Goal: Information Seeking & Learning: Learn about a topic

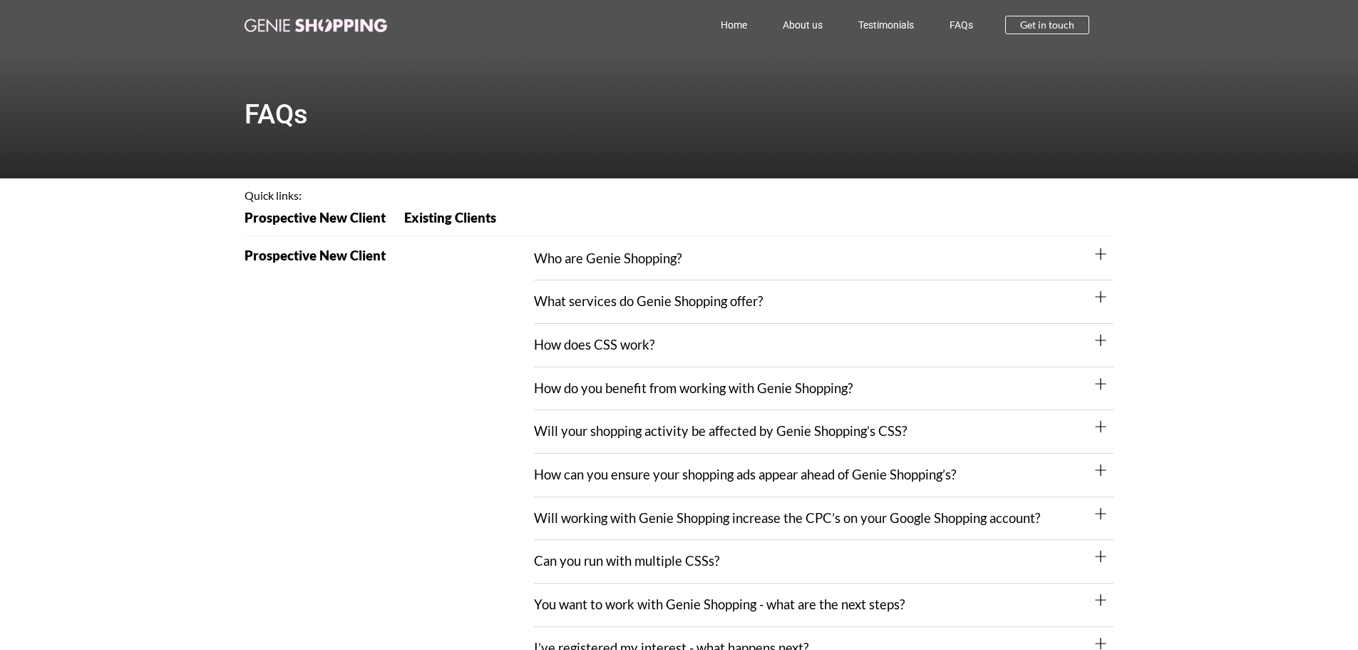
click at [584, 246] on div "Who are Genie Shopping?" at bounding box center [824, 258] width 580 height 43
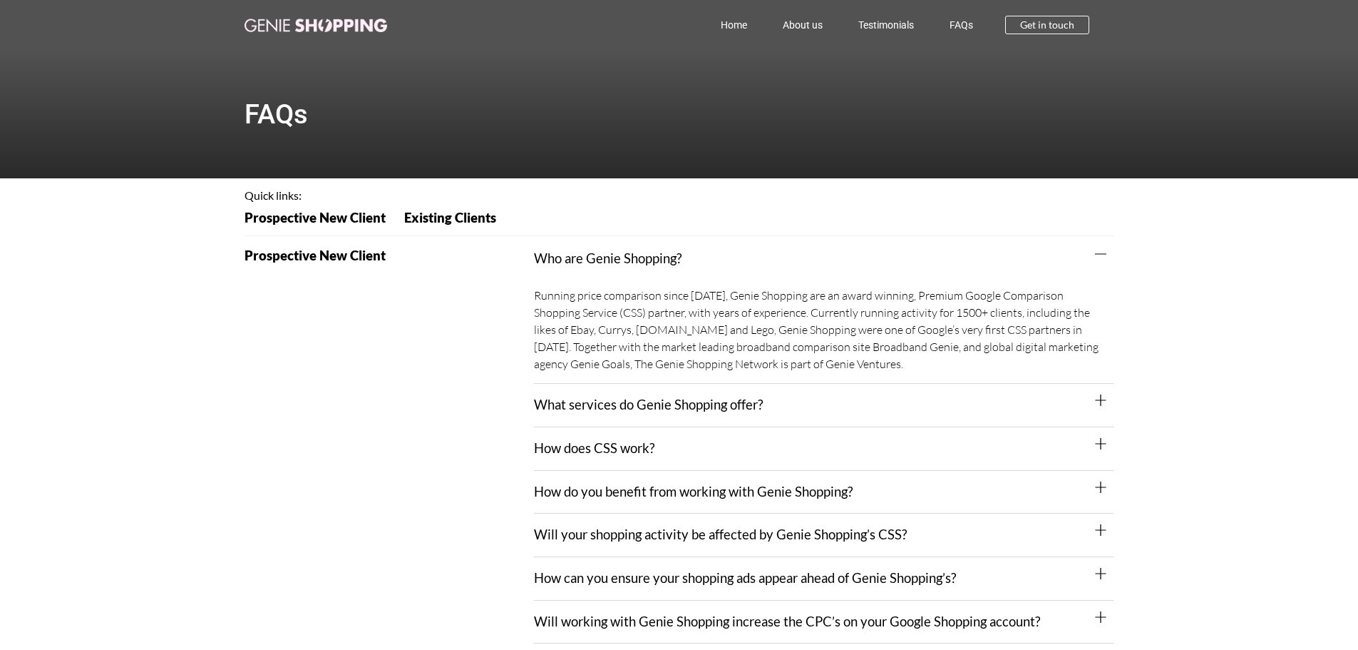
click at [699, 420] on div "What services do Genie Shopping offer?" at bounding box center [824, 405] width 580 height 43
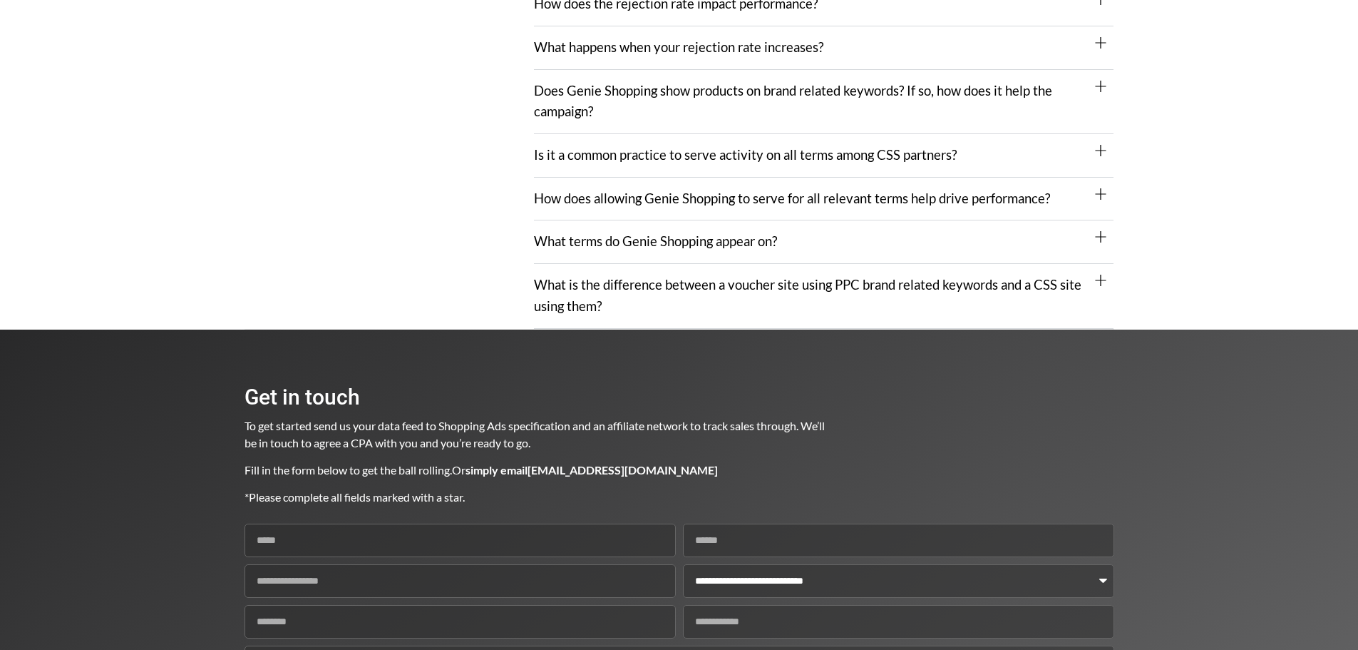
scroll to position [1925, 0]
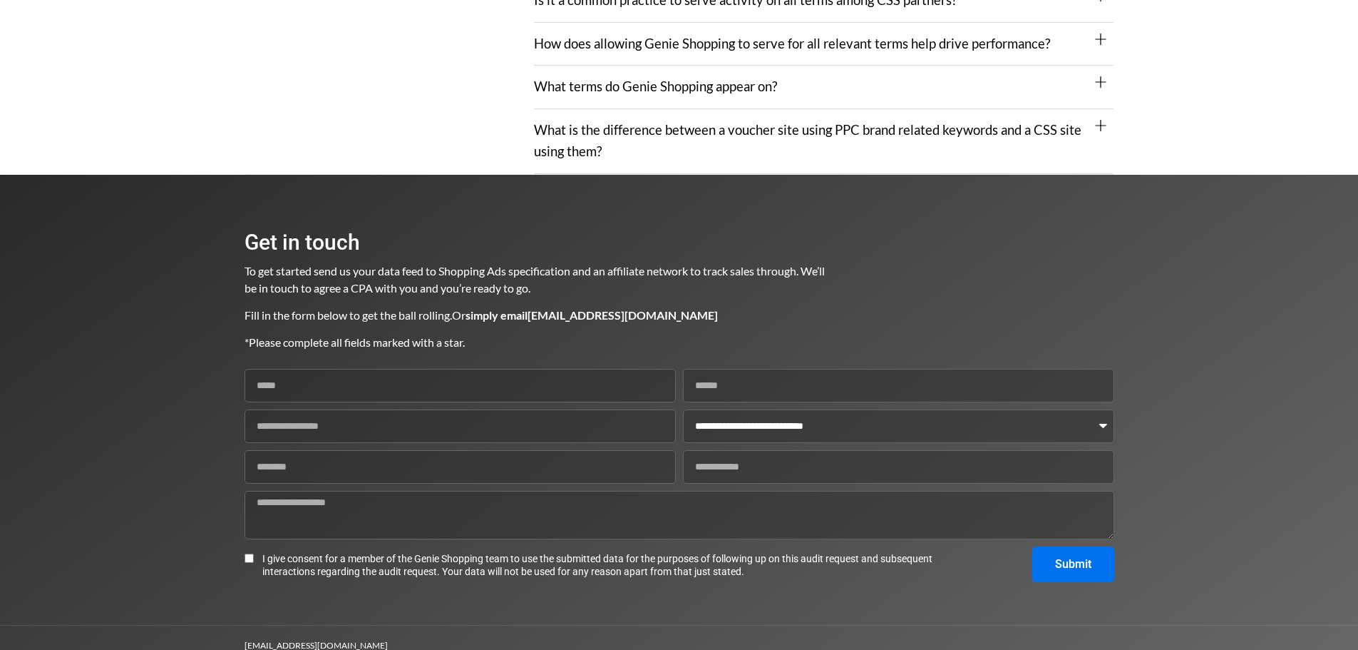
click at [622, 129] on div "What is the difference between a voucher site using PPC brand related keywords …" at bounding box center [824, 141] width 580 height 64
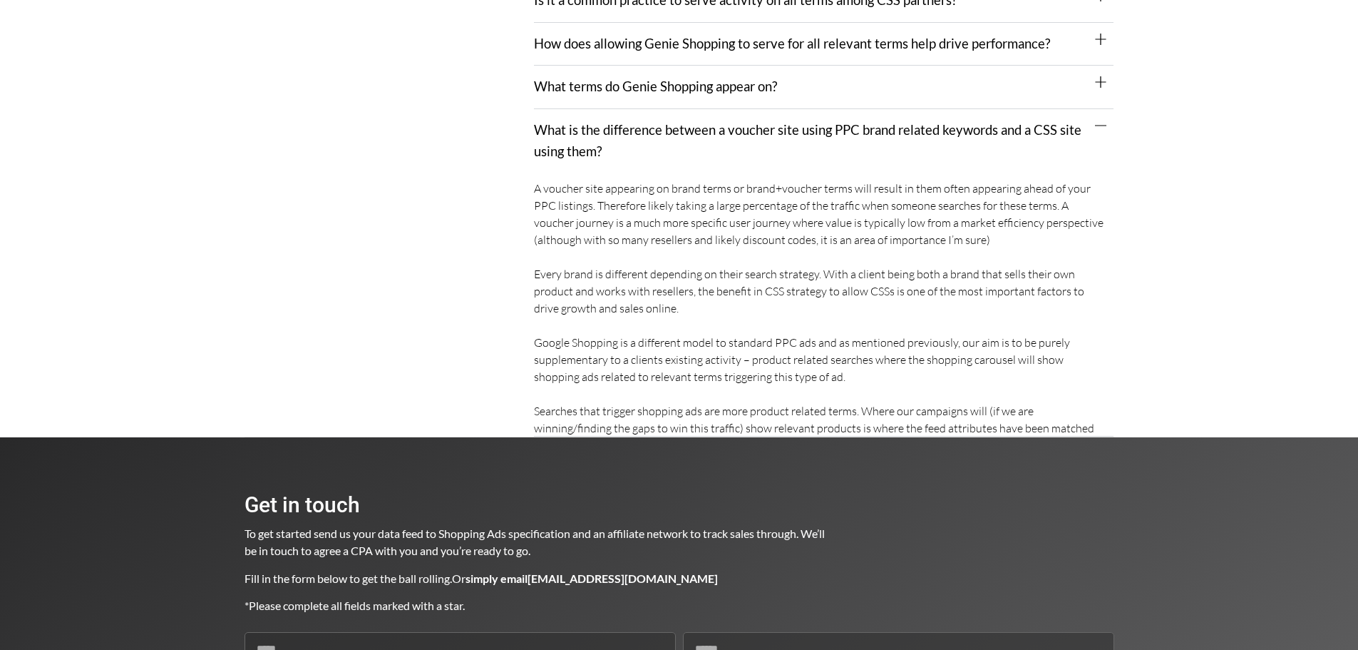
drag, startPoint x: 619, startPoint y: 79, endPoint x: 602, endPoint y: 75, distance: 16.9
click at [619, 78] on div "What terms do Genie Shopping appear on?" at bounding box center [824, 87] width 580 height 43
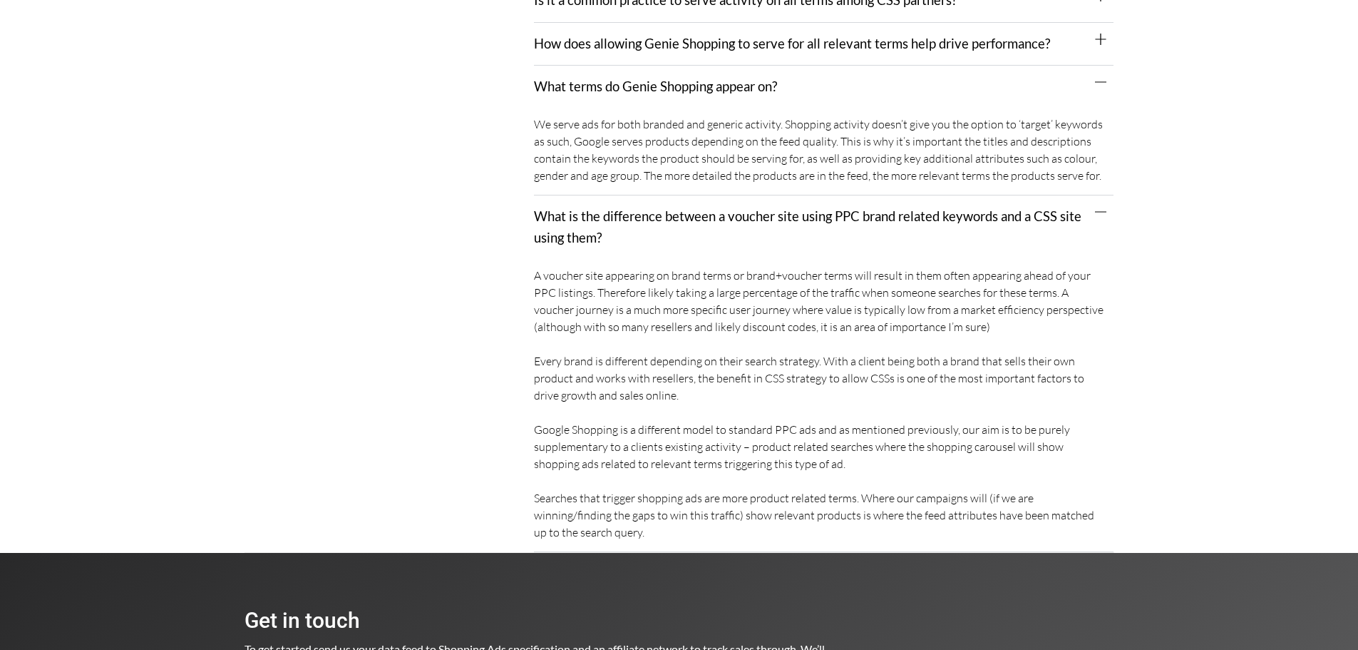
drag, startPoint x: 612, startPoint y: 28, endPoint x: 614, endPoint y: 142, distance: 114.1
click at [612, 36] on link "How does allowing Genie Shopping to serve for all relevant terms help drive per…" at bounding box center [792, 44] width 516 height 16
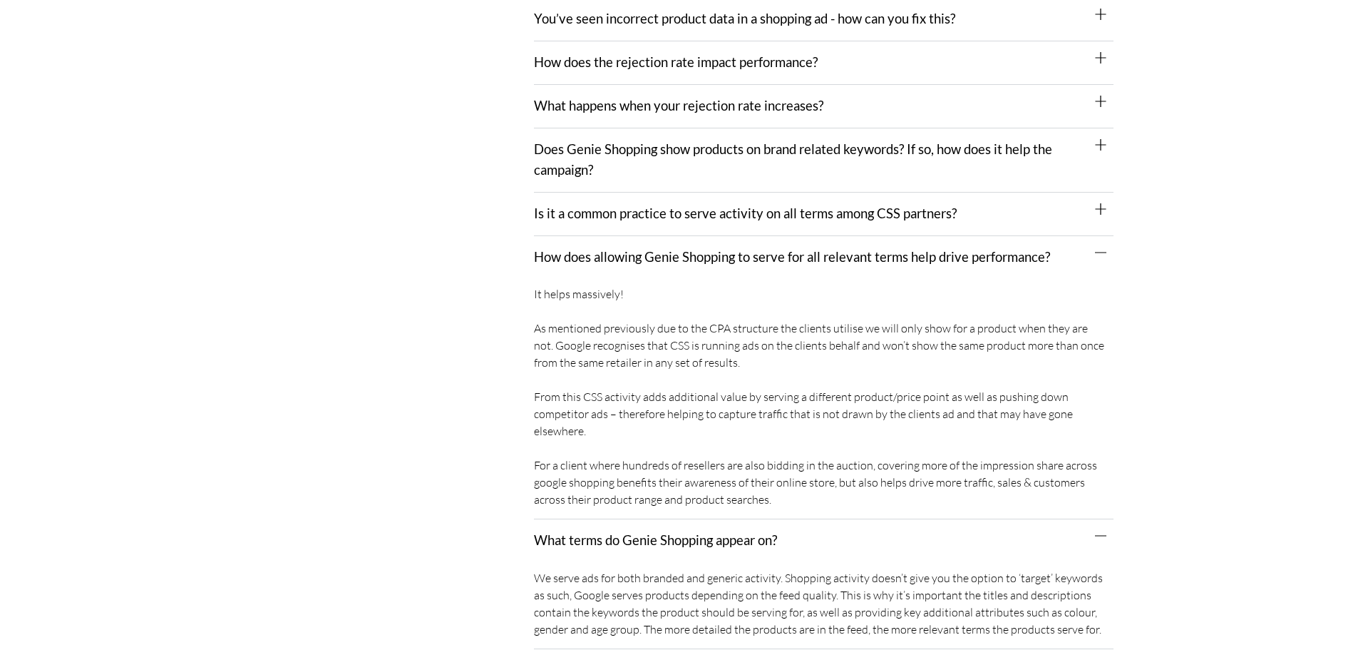
scroll to position [1711, 0]
click at [609, 206] on link "Is it a common practice to serve activity on all terms among CSS partners?" at bounding box center [745, 214] width 423 height 16
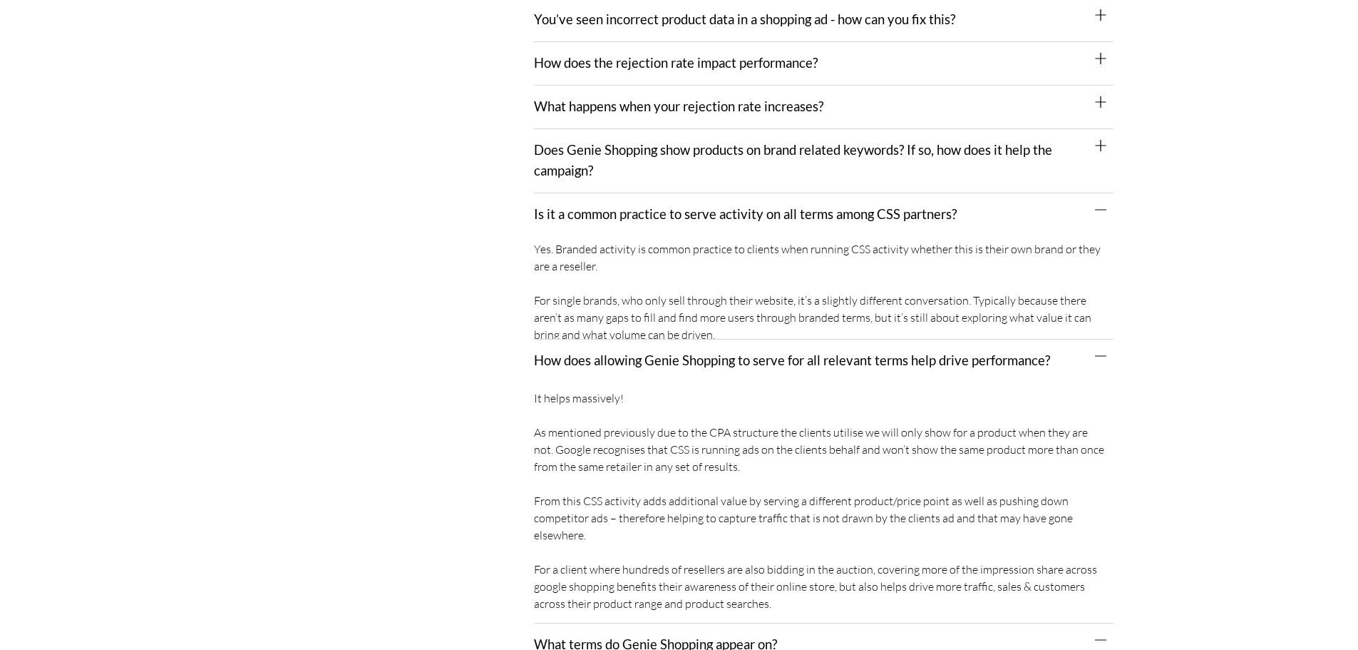
click at [599, 150] on div "Does Genie Shopping show products on brand related keywords? If so, how does it…" at bounding box center [824, 161] width 580 height 64
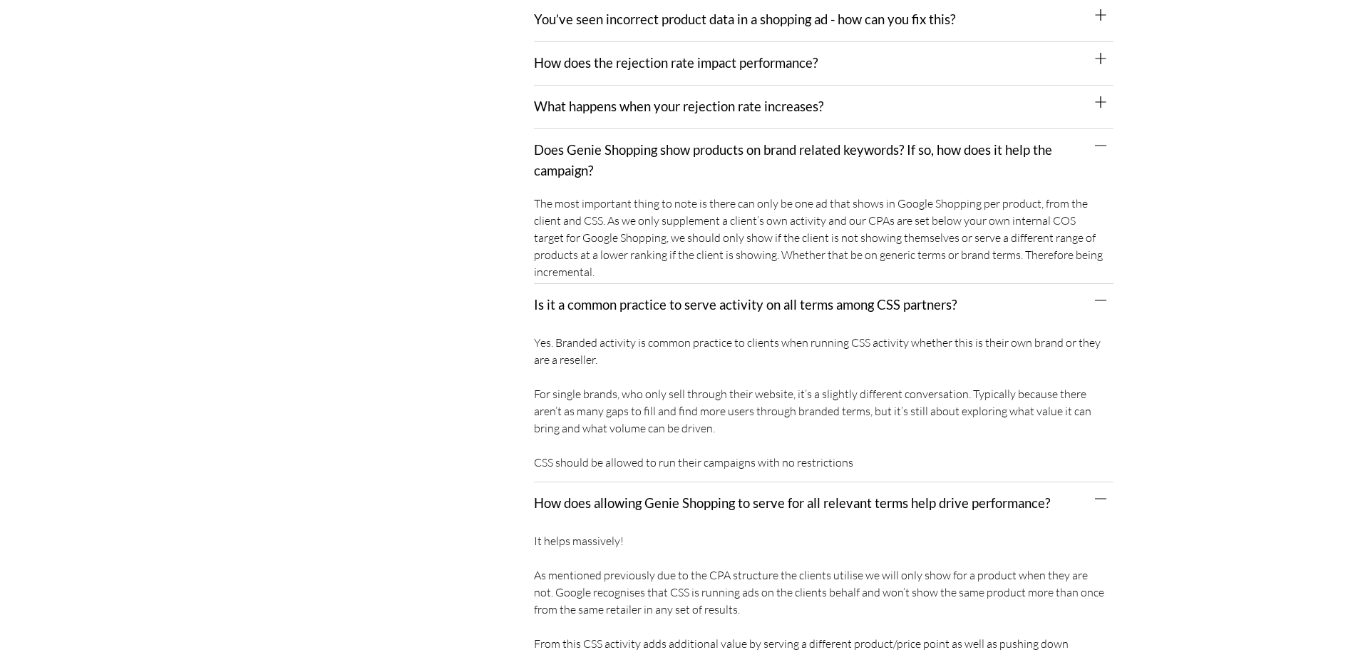
click at [591, 98] on link "What happens when your rejection rate increases?" at bounding box center [678, 106] width 289 height 16
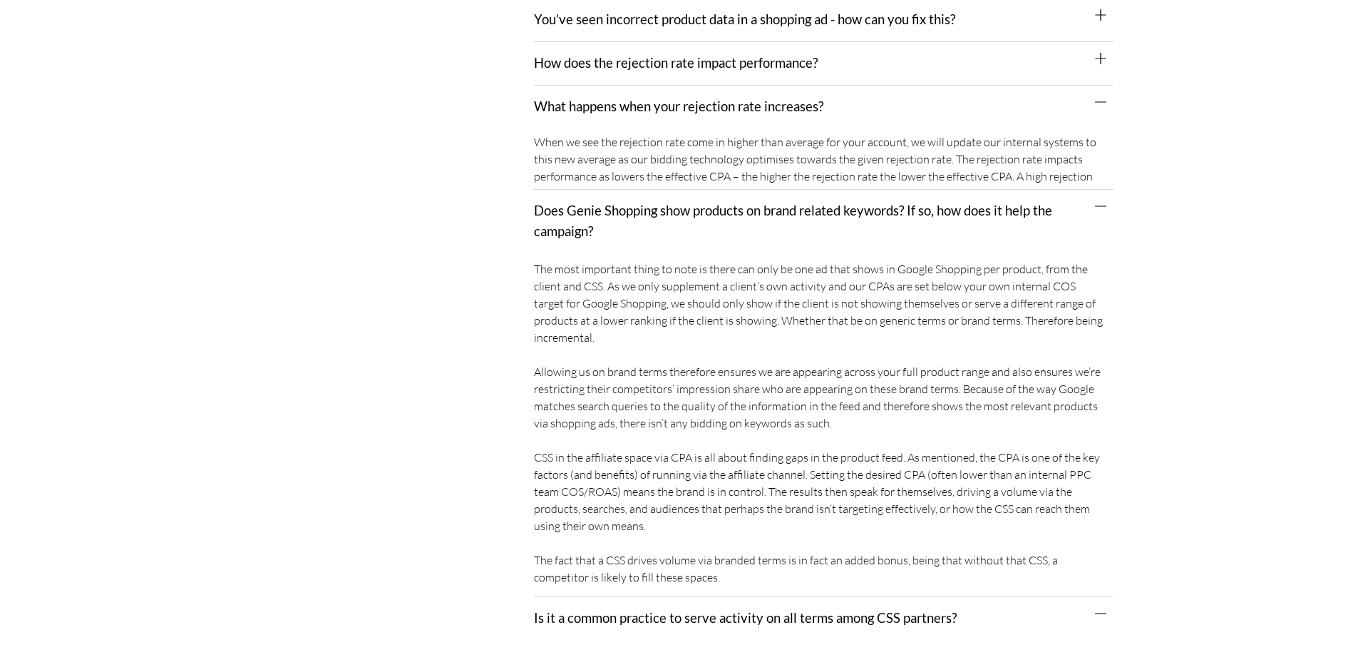
click at [591, 55] on link "How does the rejection rate impact performance?" at bounding box center [676, 63] width 284 height 16
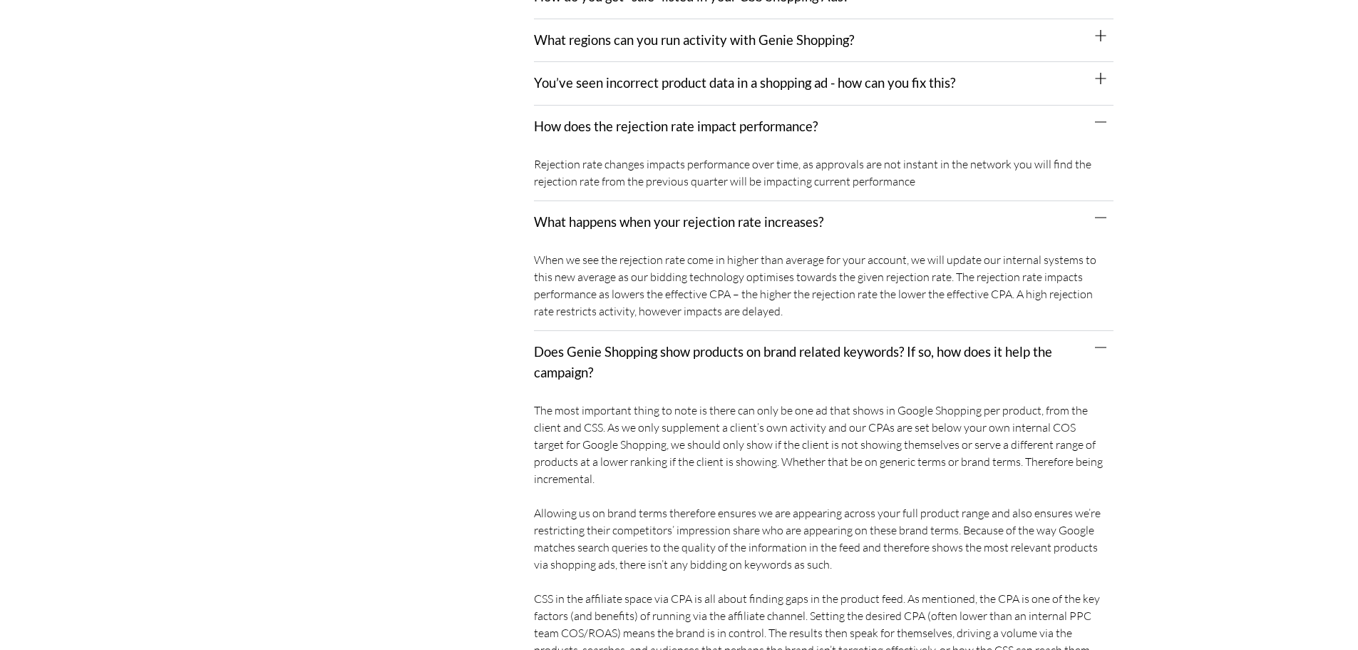
scroll to position [1569, 0]
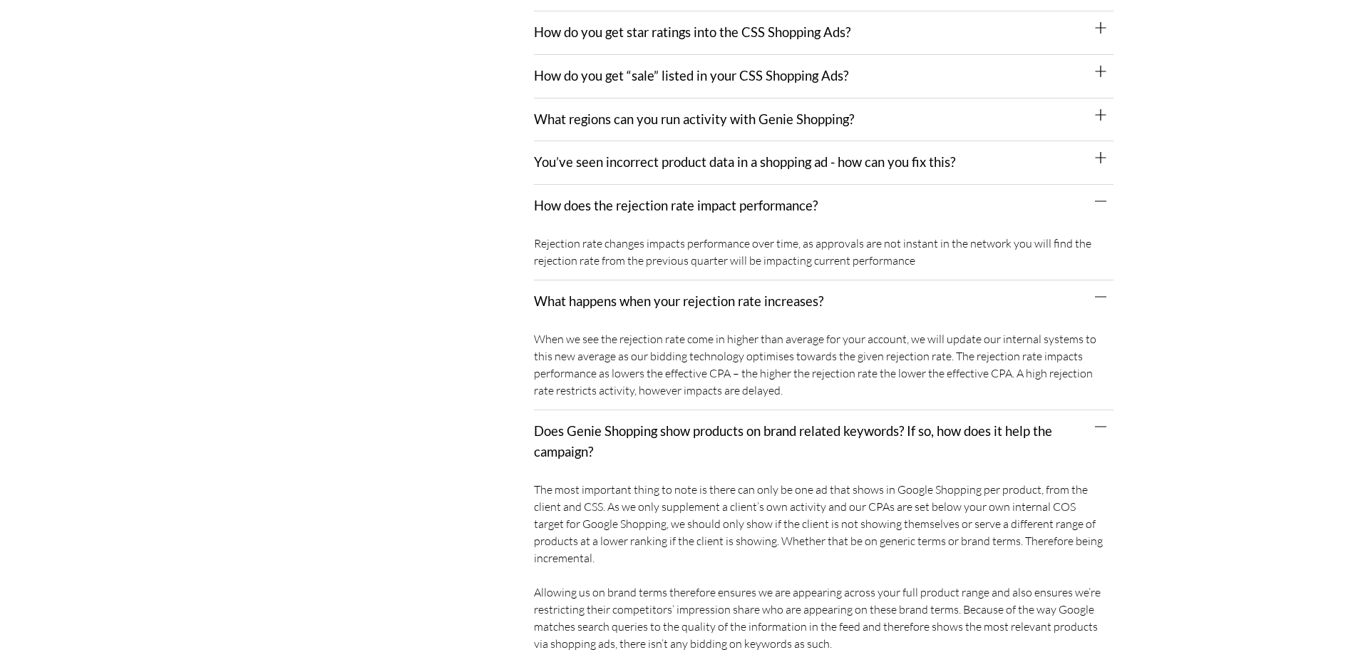
click at [597, 158] on div "You’ve seen incorrect product data in a shopping ad - how can you fix this?" at bounding box center [824, 162] width 580 height 43
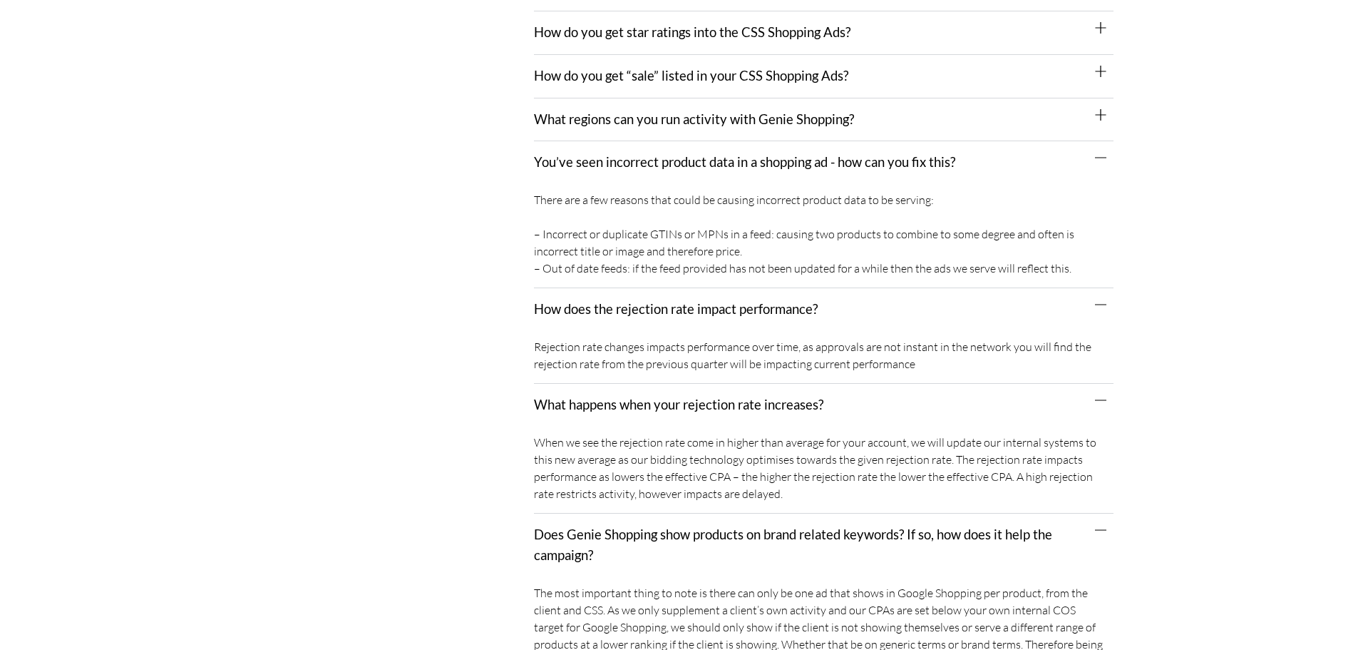
click at [597, 111] on link "What regions can you run activity with Genie Shopping?" at bounding box center [694, 119] width 320 height 16
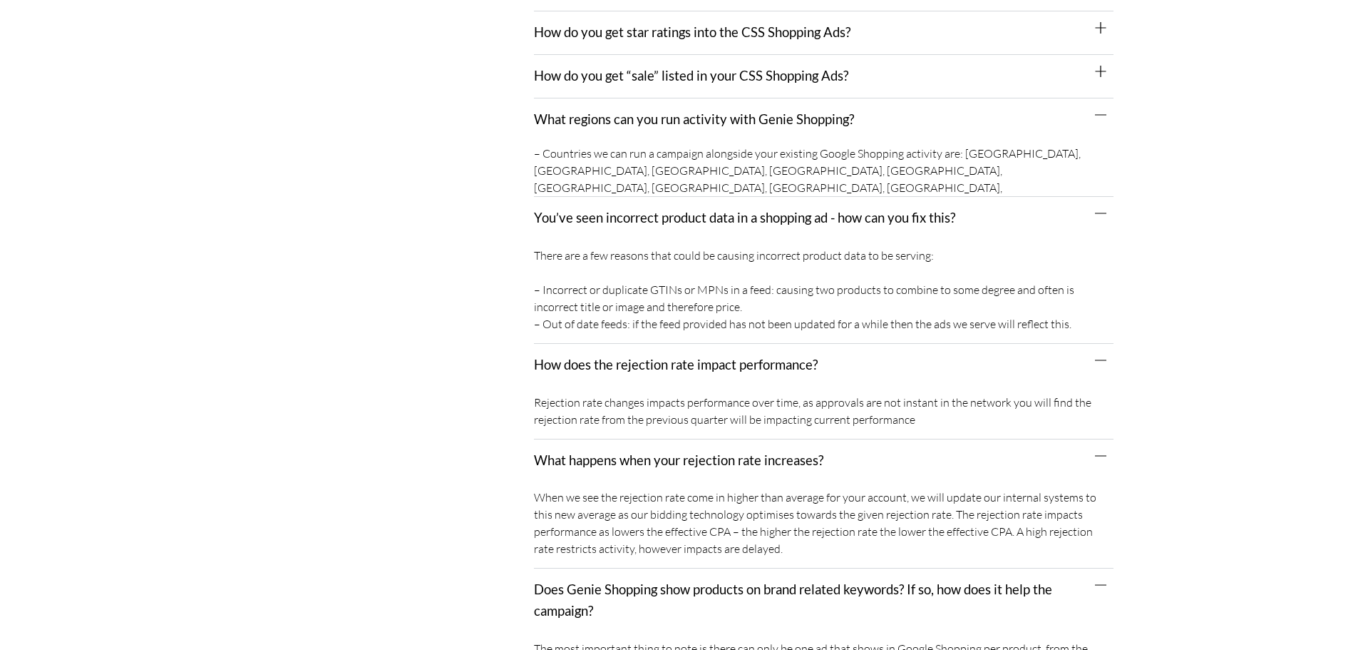
click at [600, 69] on div "How do you get “sale” listed in your CSS Shopping Ads?" at bounding box center [824, 76] width 580 height 43
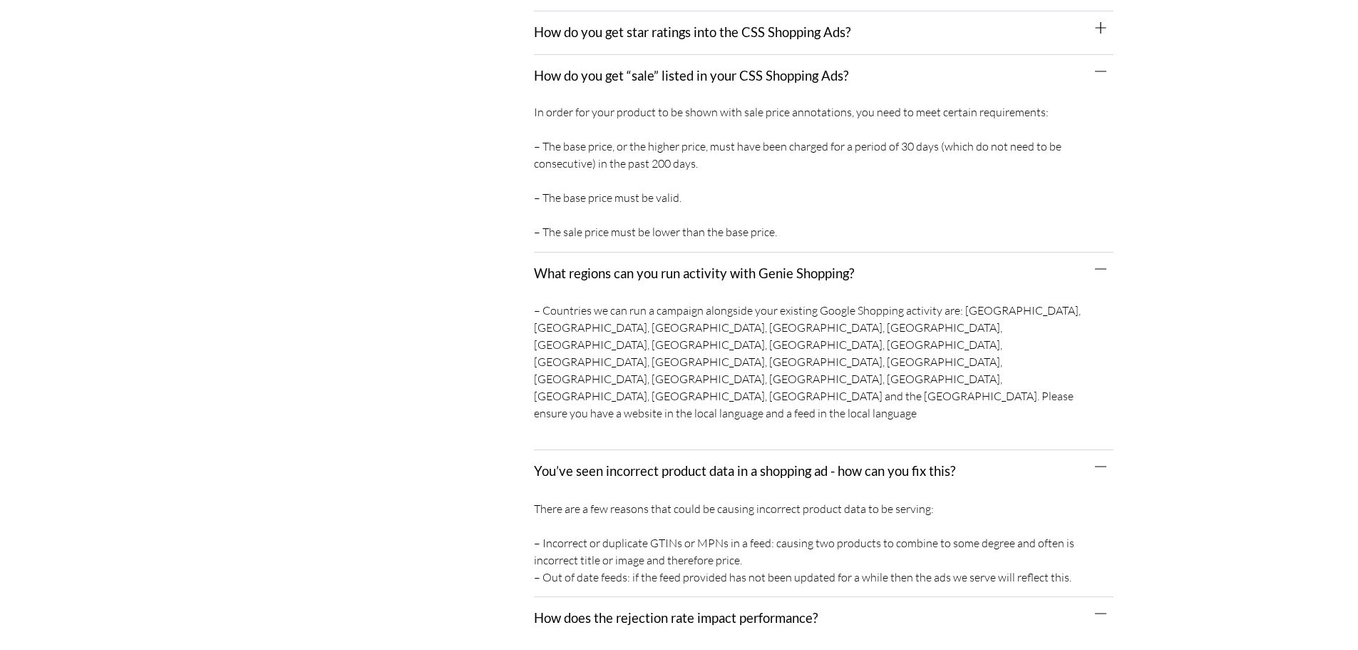
click at [600, 24] on link "How do you get star ratings into the CSS Shopping Ads?" at bounding box center [692, 32] width 317 height 16
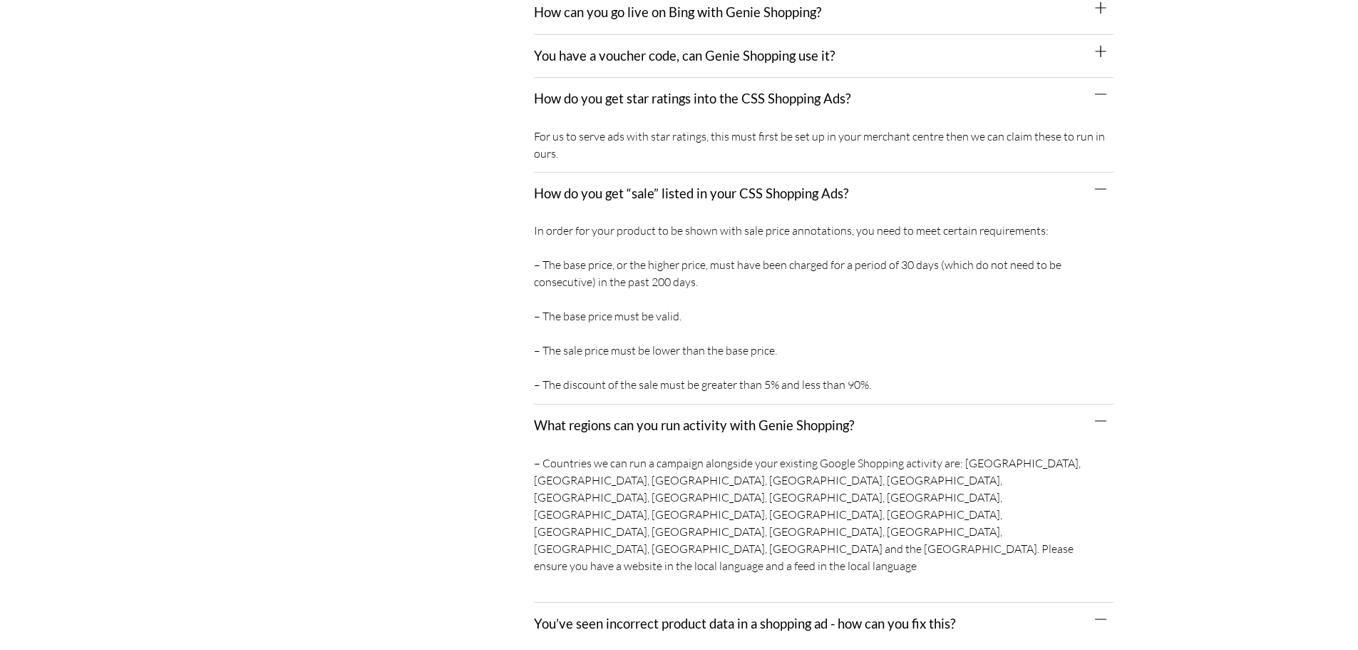
scroll to position [1426, 0]
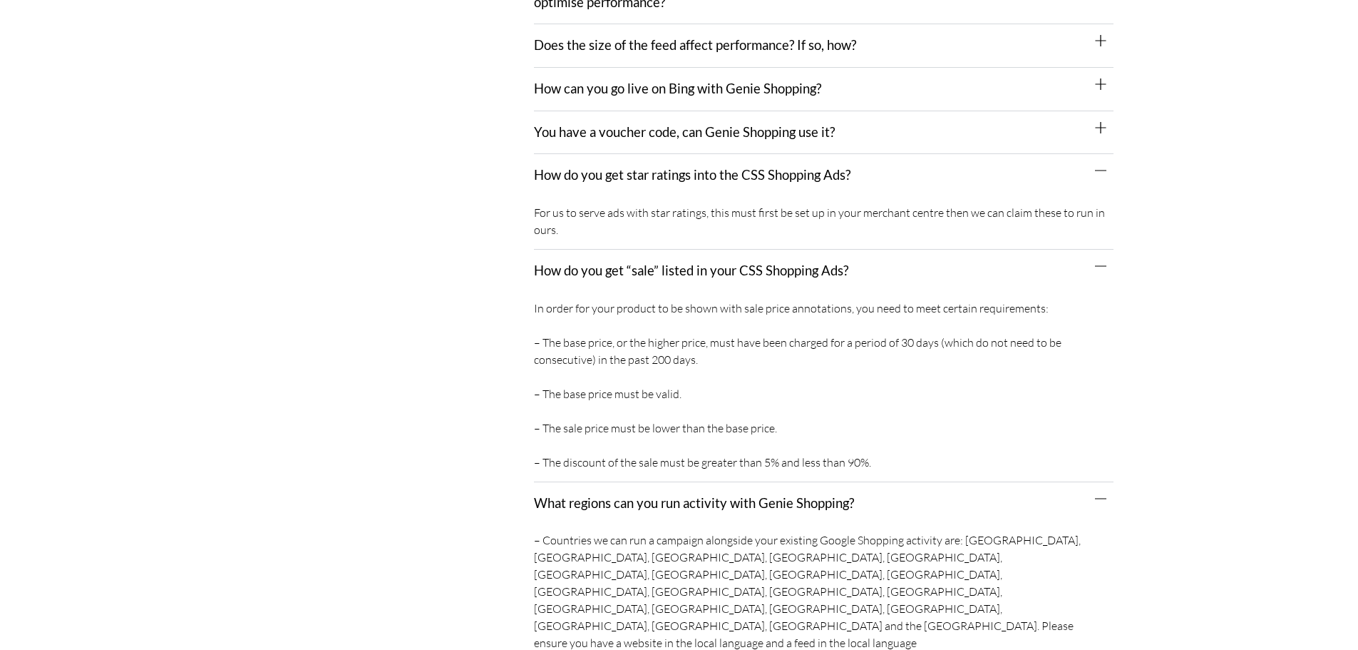
click at [583, 124] on link "You have a voucher code, can Genie Shopping use it?" at bounding box center [684, 132] width 301 height 16
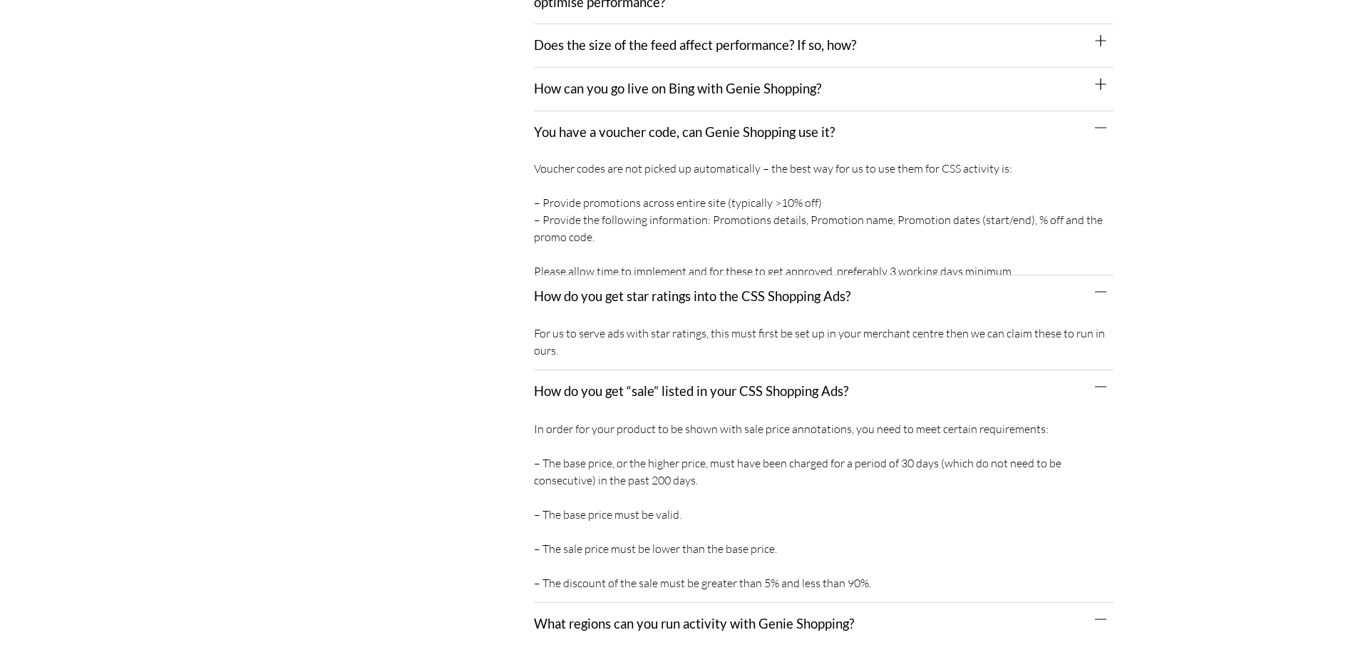
click at [583, 81] on div "How can you go live on Bing with Genie Shopping?" at bounding box center [824, 89] width 580 height 43
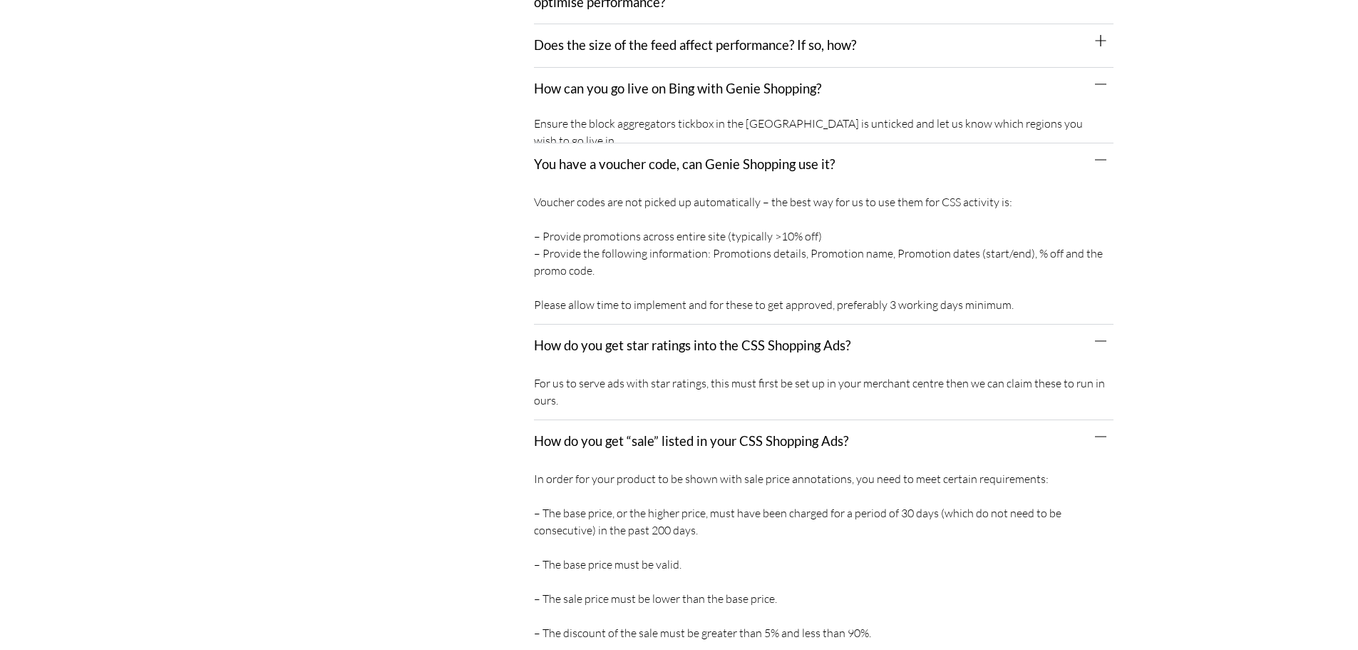
click at [584, 37] on link "Does the size of the feed affect performance? If so, how?" at bounding box center [695, 45] width 322 height 16
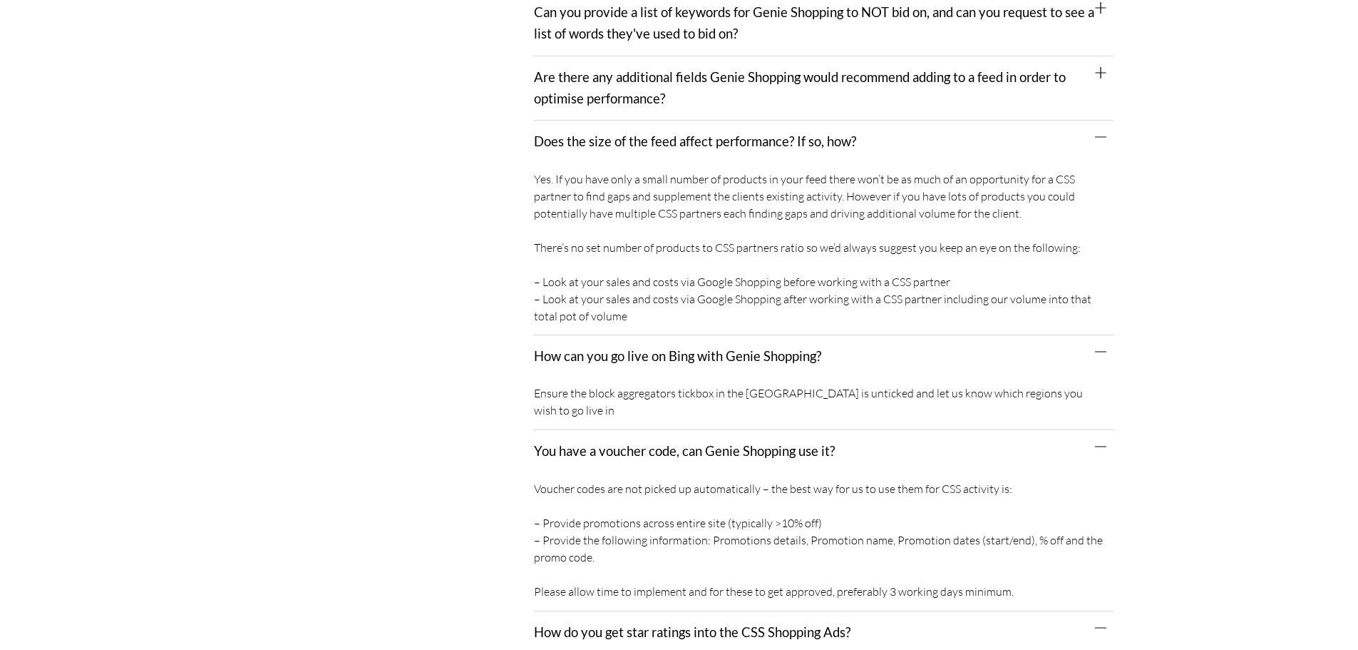
scroll to position [1212, 0]
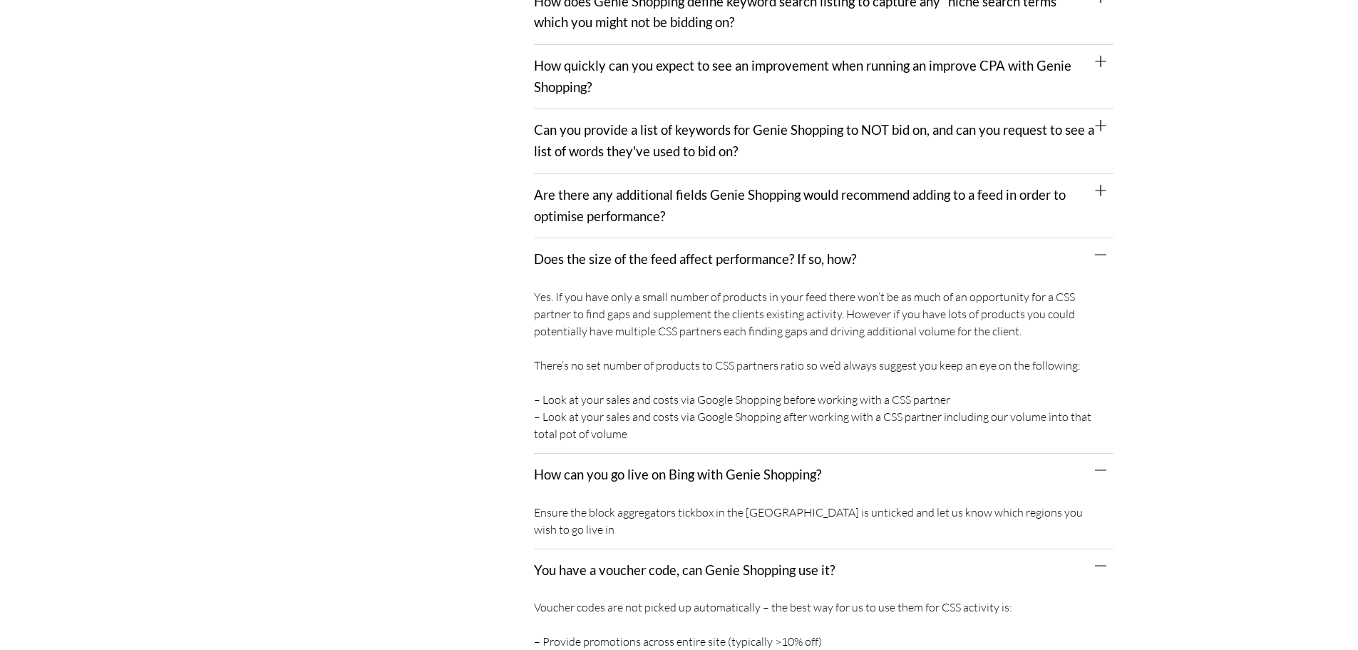
click at [587, 195] on link "Are there any additional fields Genie Shopping would recommend adding to a feed…" at bounding box center [800, 205] width 532 height 37
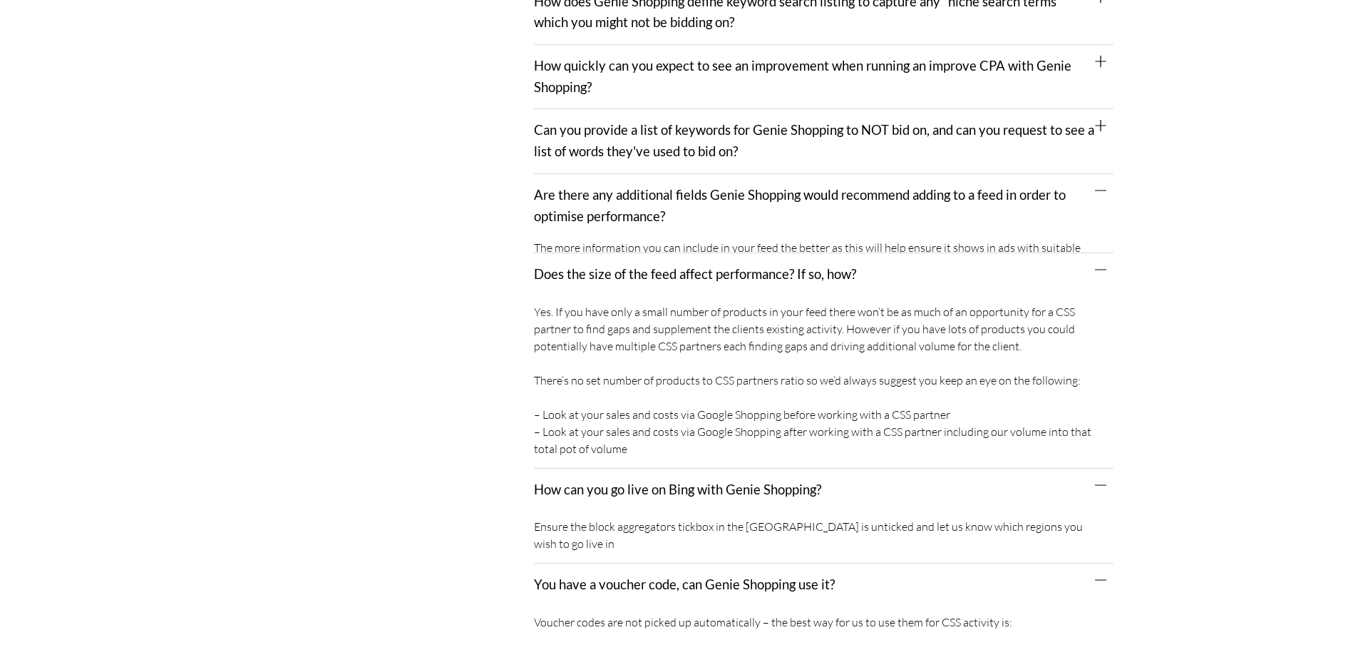
click at [582, 124] on div "Can you provide a list of keywords for Genie Shopping to NOT bid on, and can yo…" at bounding box center [824, 141] width 580 height 64
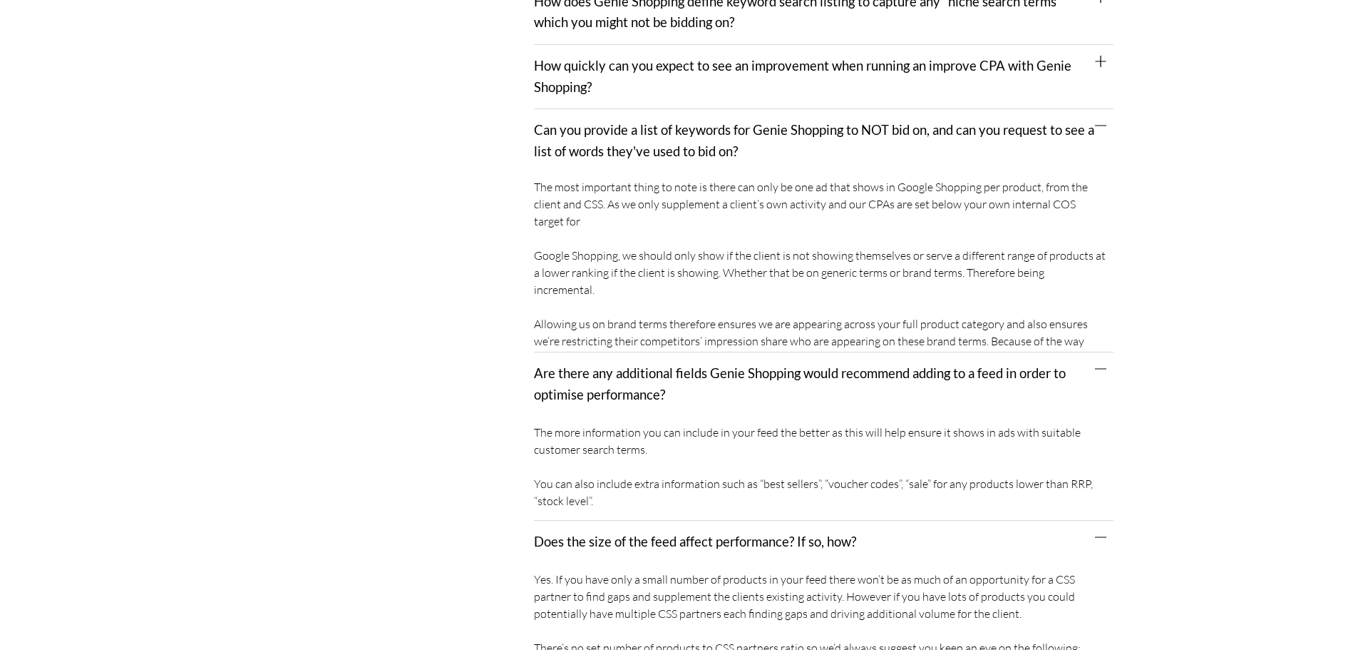
click at [577, 68] on link "How quickly can you expect to see an improvement when running an improve CPA wi…" at bounding box center [803, 76] width 538 height 37
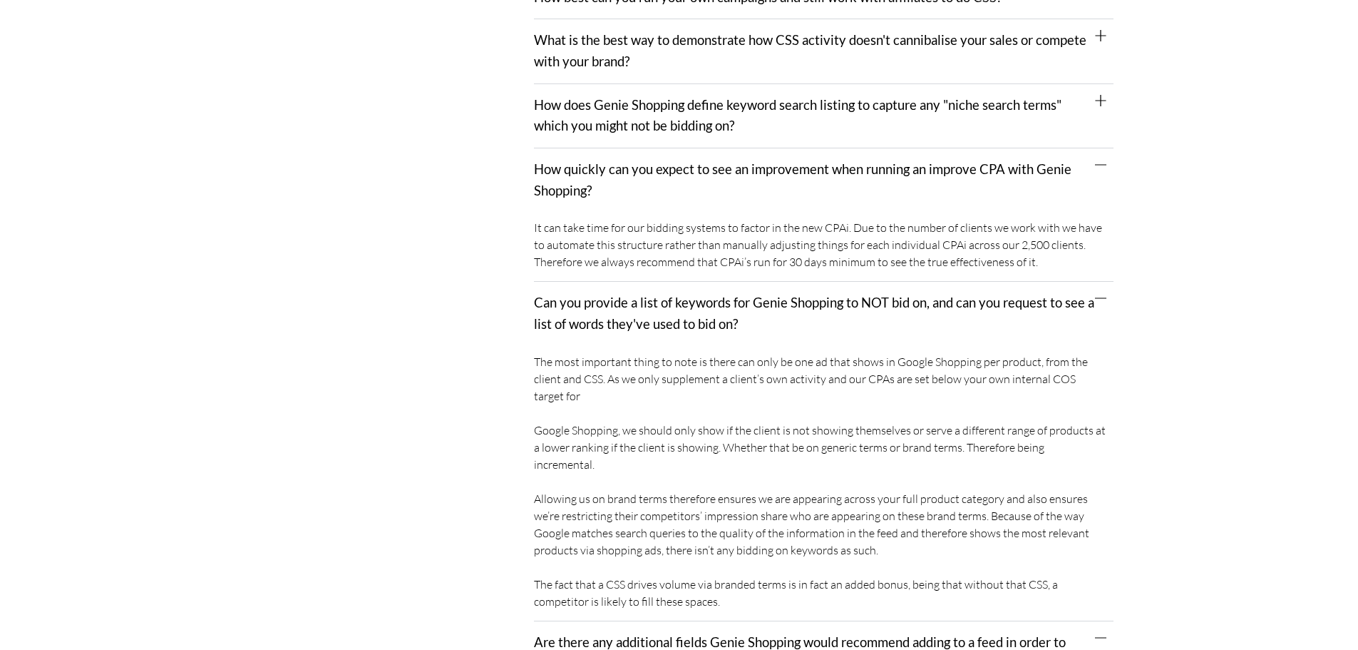
scroll to position [998, 0]
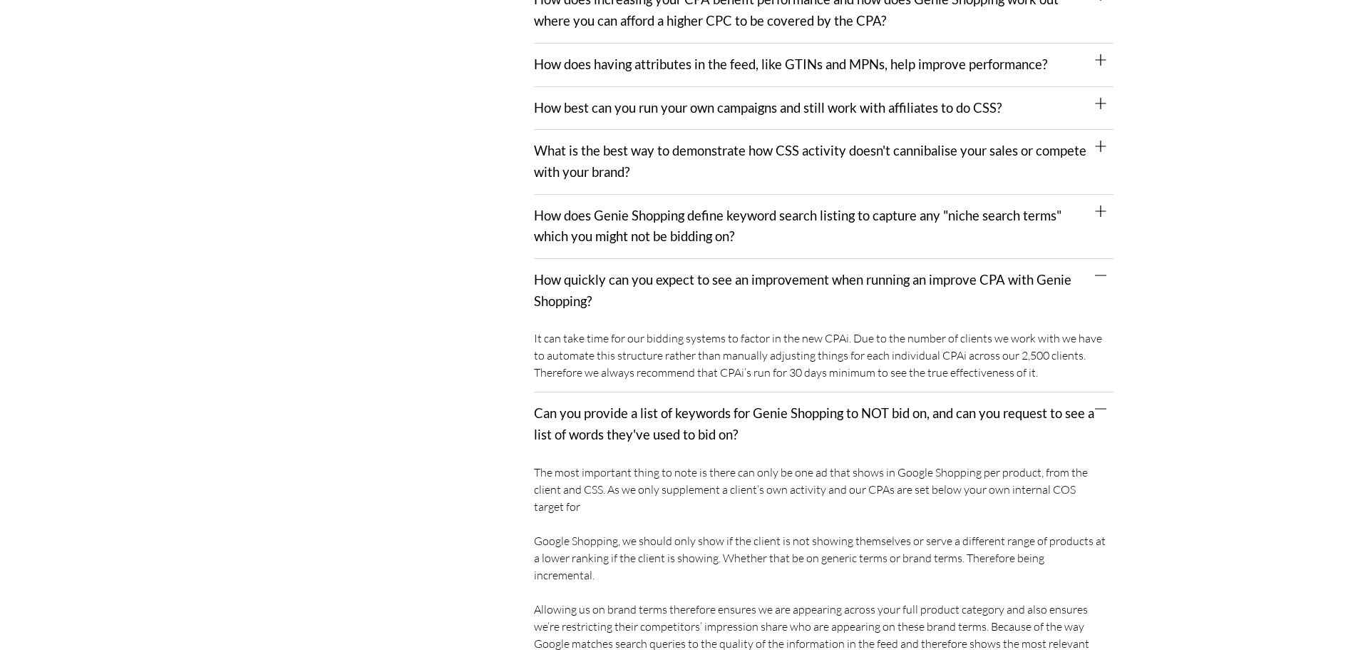
click at [580, 214] on link "How does Genie Shopping define keyword search listing to capture any "niche sea…" at bounding box center [798, 225] width 528 height 37
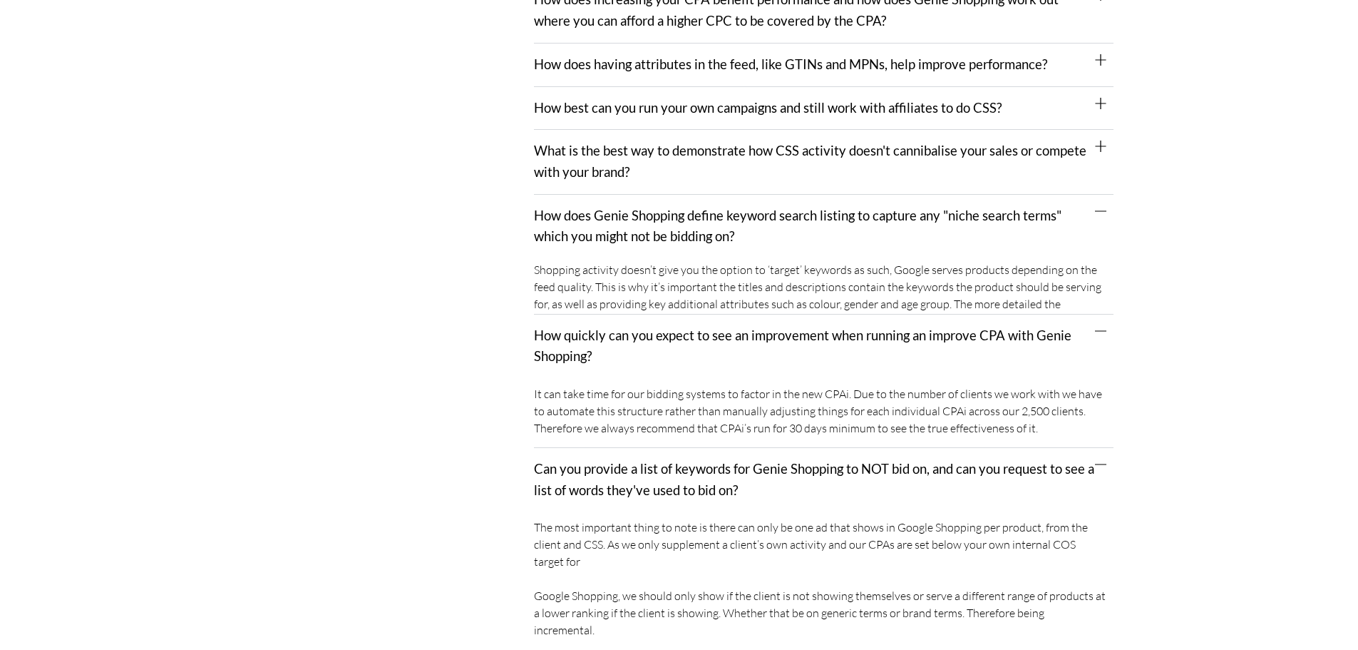
drag, startPoint x: 565, startPoint y: 150, endPoint x: 565, endPoint y: 136, distance: 14.3
click at [565, 149] on link "What is the best way to demonstrate how CSS activity doesn't cannibalise your s…" at bounding box center [810, 161] width 553 height 37
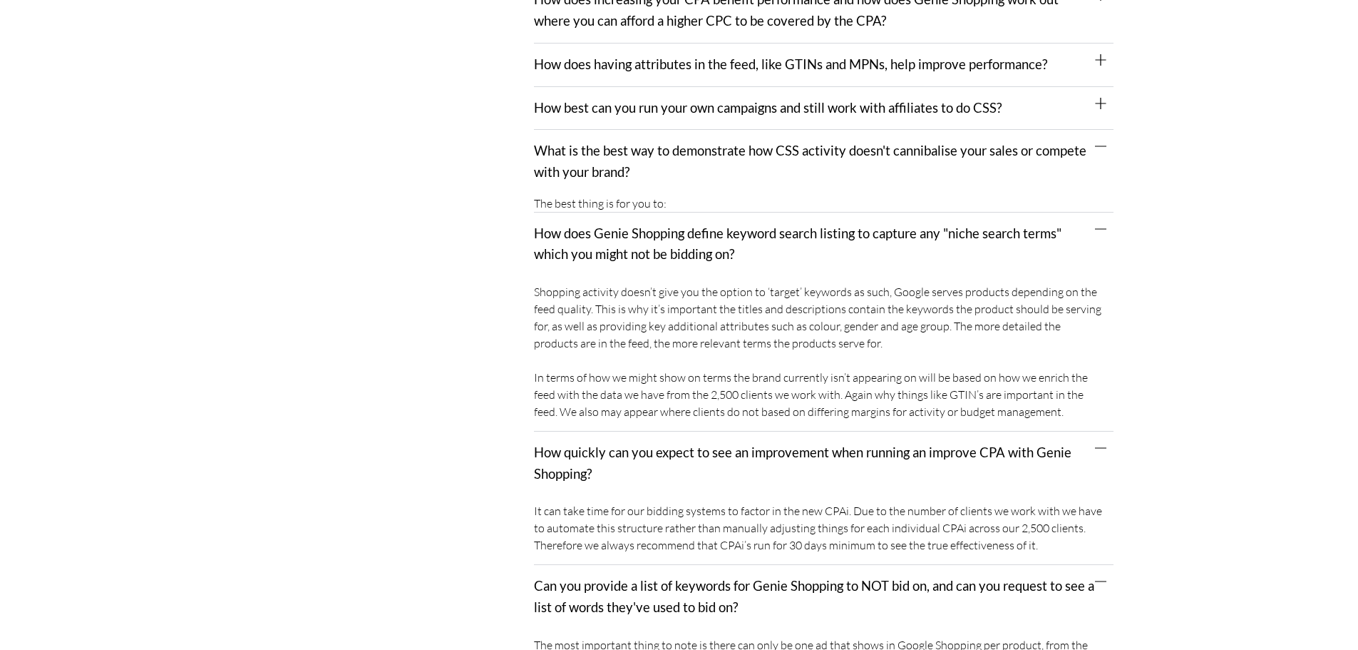
click at [565, 87] on div "How best can you run your own campaigns and still work with affiliates to do CS…" at bounding box center [824, 108] width 580 height 43
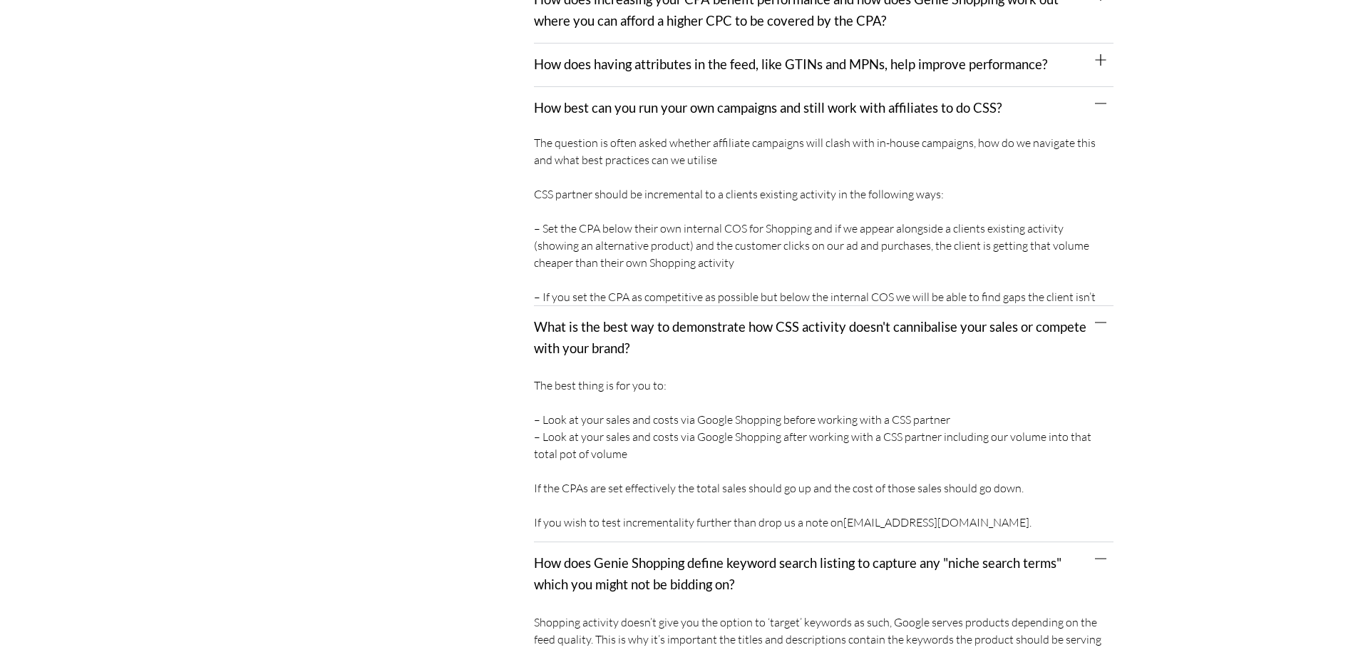
scroll to position [713, 0]
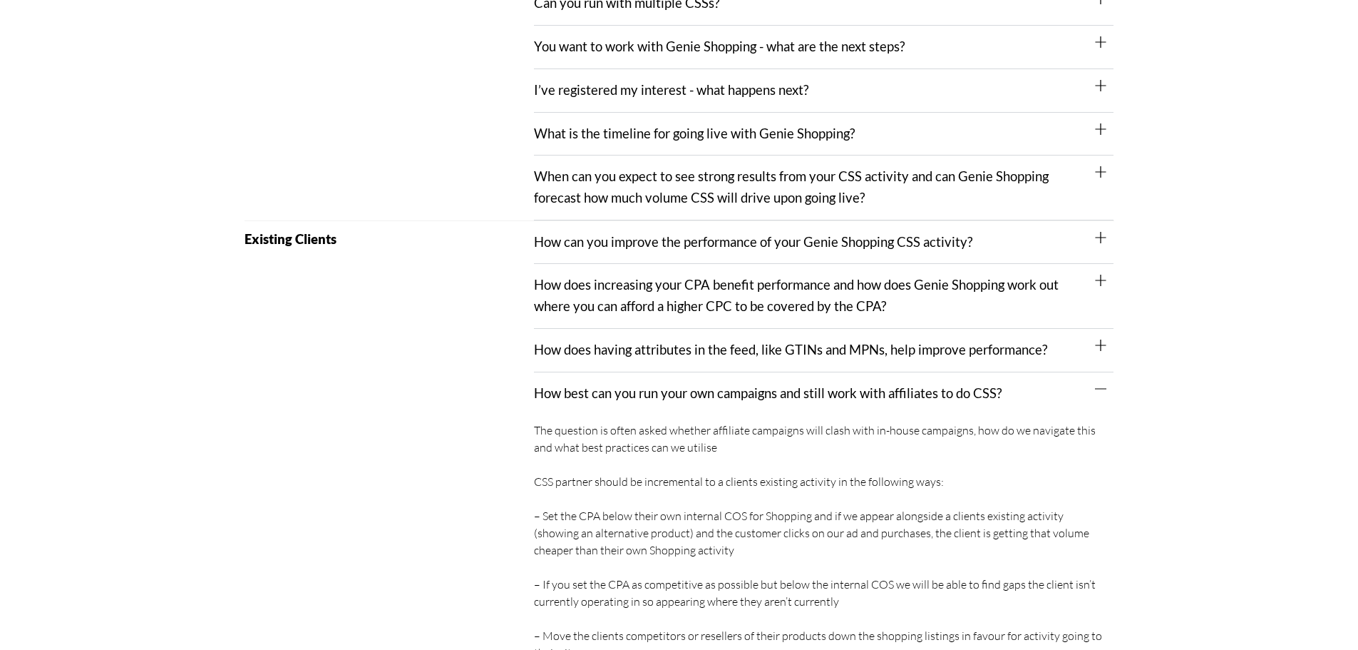
click at [571, 277] on div "How does increasing your CPA benefit performance and how does Genie Shopping wo…" at bounding box center [824, 296] width 580 height 64
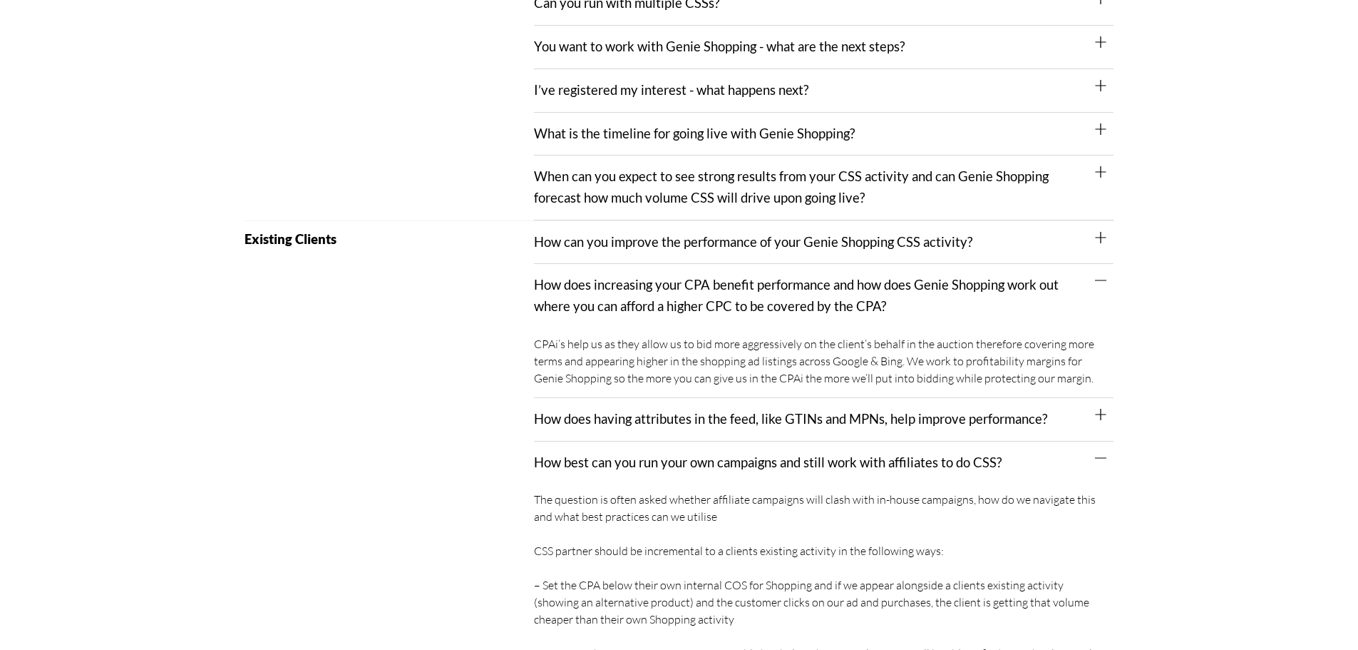
click at [554, 411] on link "How does having attributes in the feed, like GTINs and MPNs, help improve perfo…" at bounding box center [790, 419] width 513 height 16
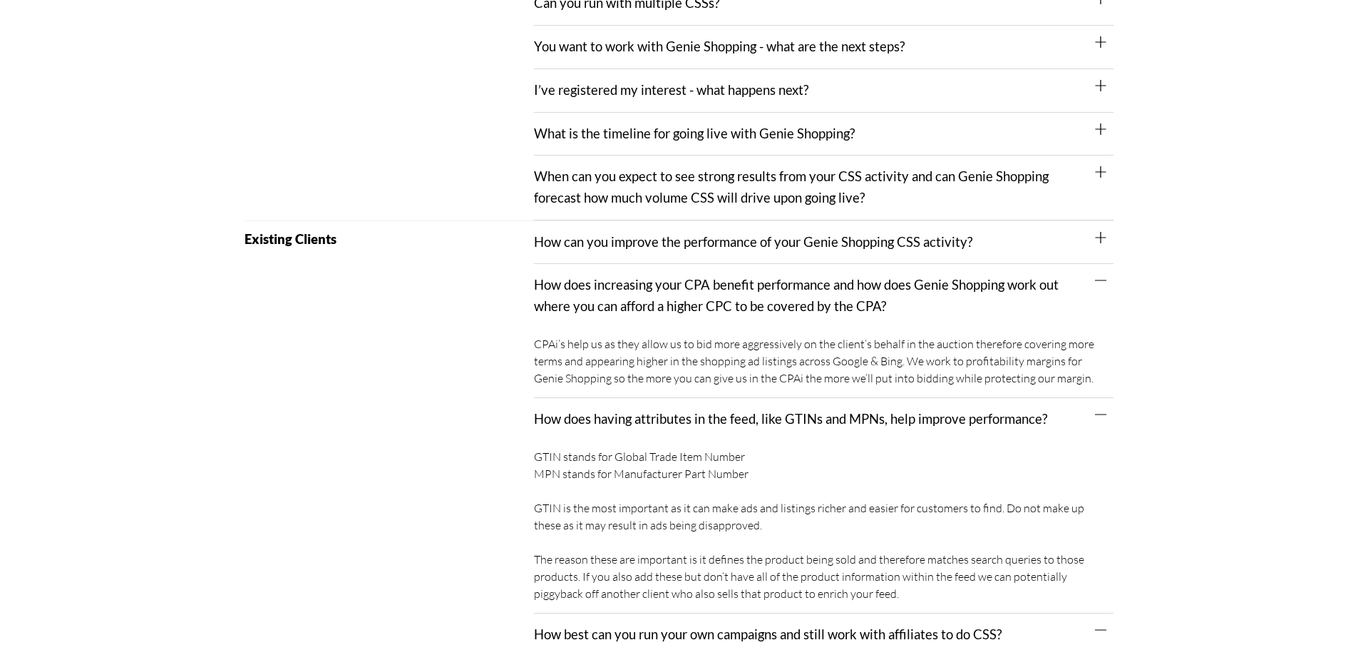
click at [570, 221] on div "How can you improve the performance of your Genie Shopping CSS activity?" at bounding box center [824, 242] width 580 height 43
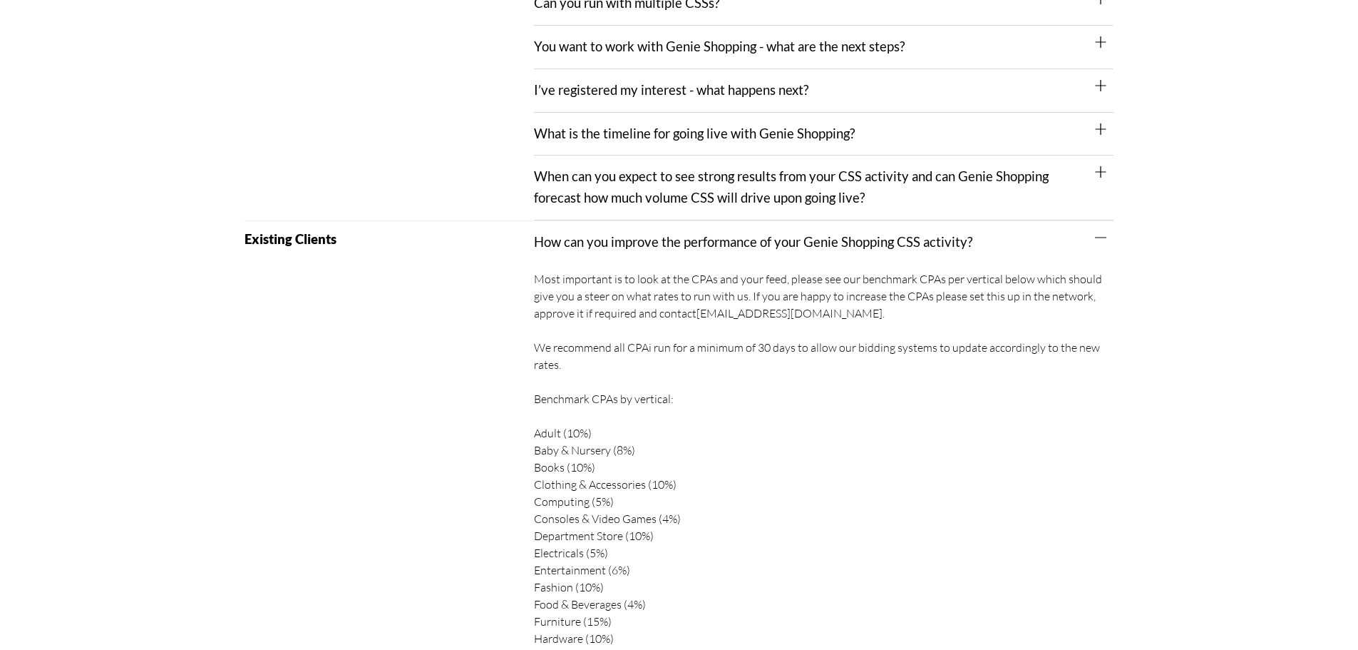
click at [590, 173] on div "When can you expect to see strong results from your CSS activity and can Genie …" at bounding box center [824, 187] width 580 height 64
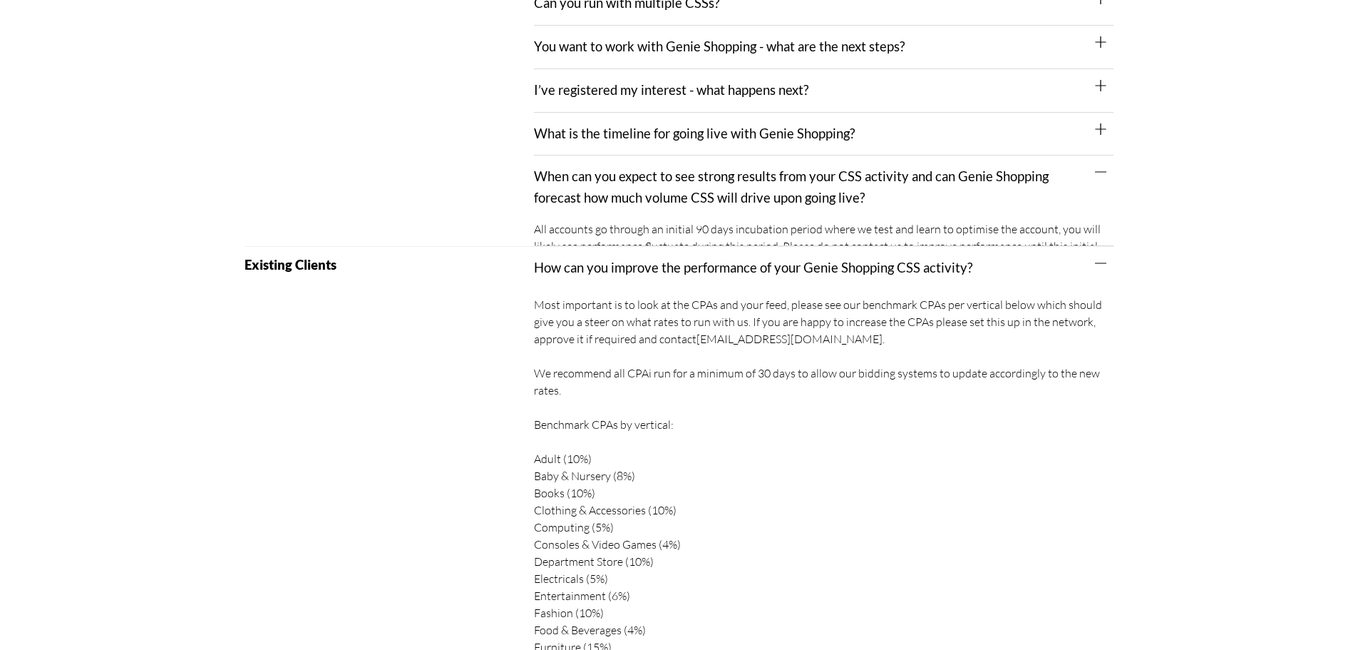
click at [598, 125] on link "What is the timeline for going live with Genie Shopping?" at bounding box center [694, 133] width 321 height 16
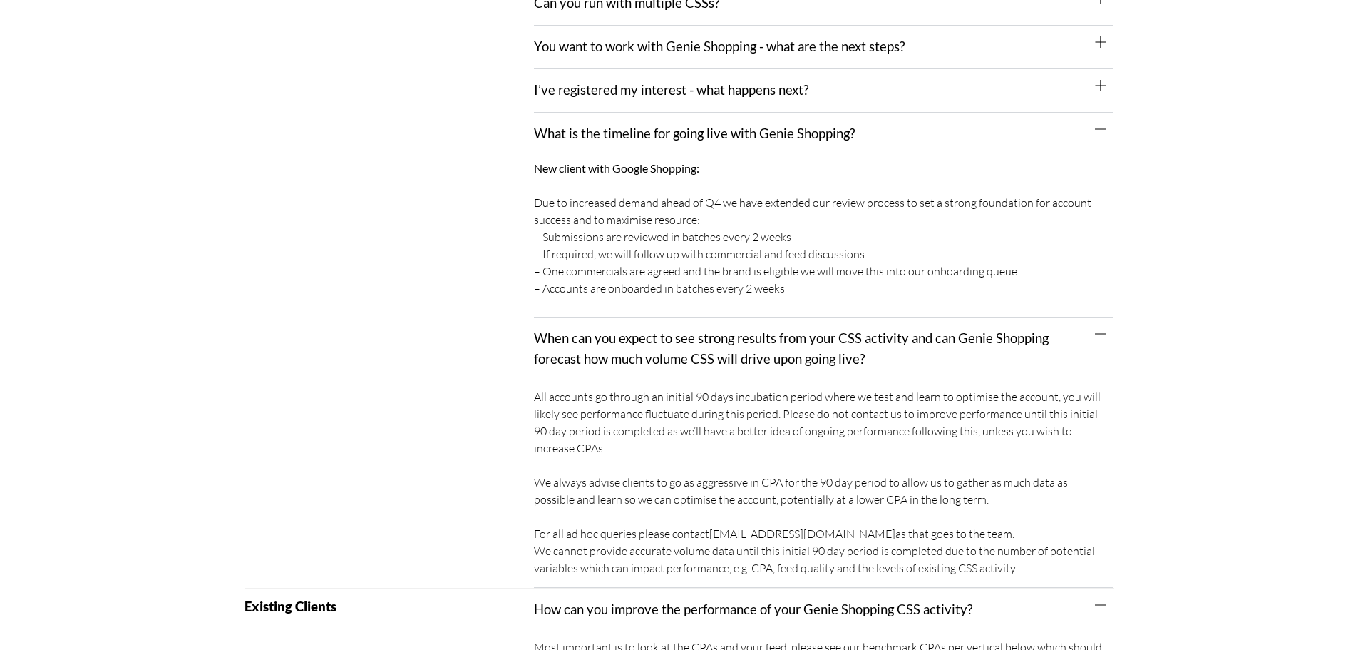
drag, startPoint x: 605, startPoint y: 71, endPoint x: 607, endPoint y: 101, distance: 29.3
click at [606, 82] on link "I’ve registered my interest - what happens next?" at bounding box center [671, 90] width 274 height 16
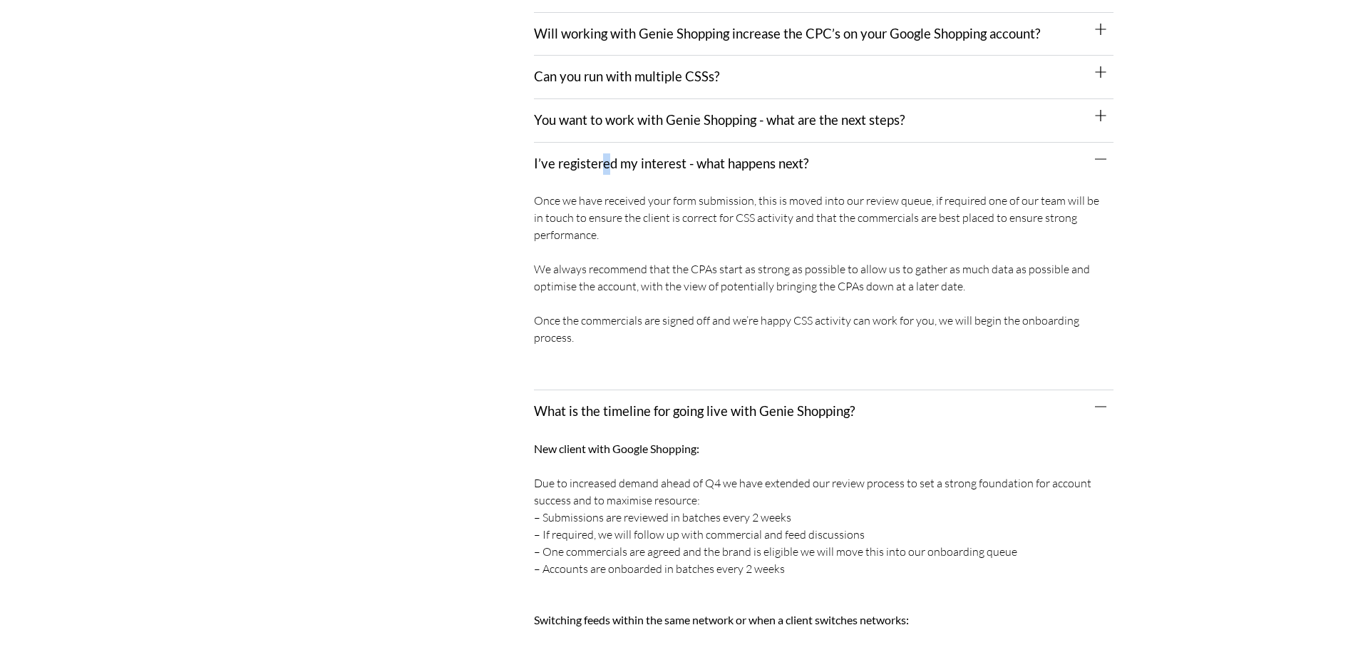
scroll to position [570, 0]
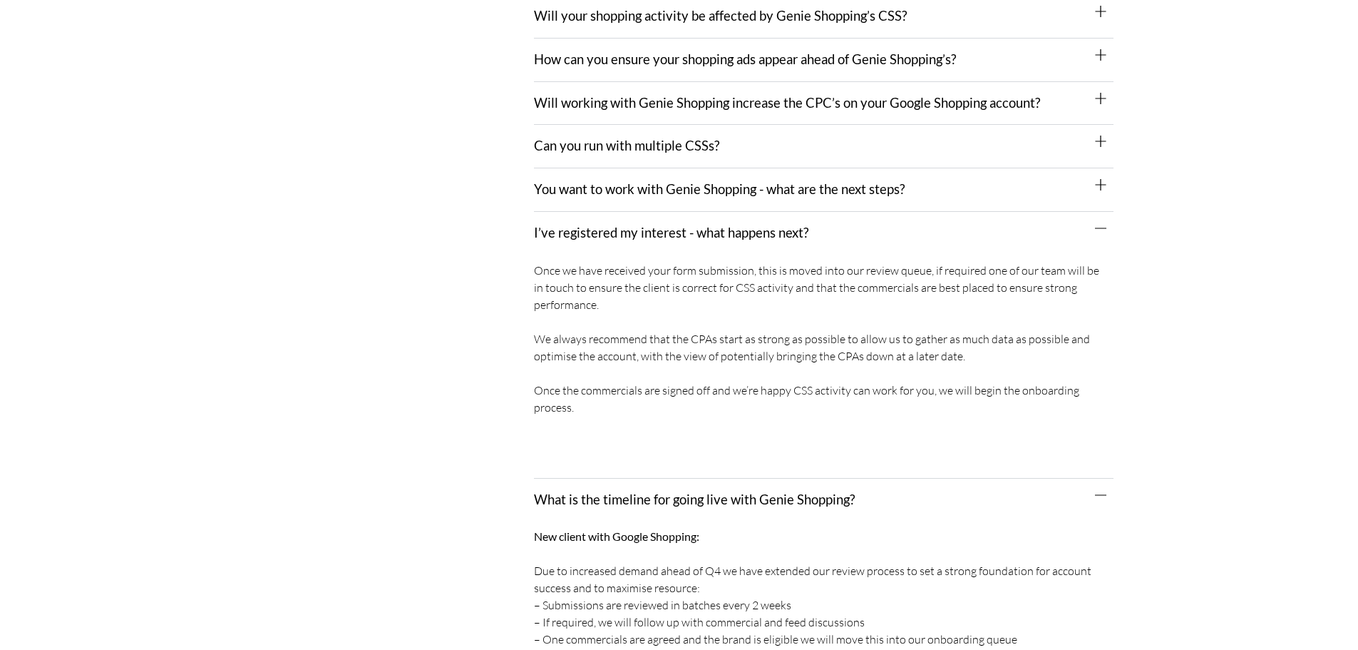
click at [592, 181] on link "You want to work with Genie Shopping - what are the next steps?" at bounding box center [719, 189] width 371 height 16
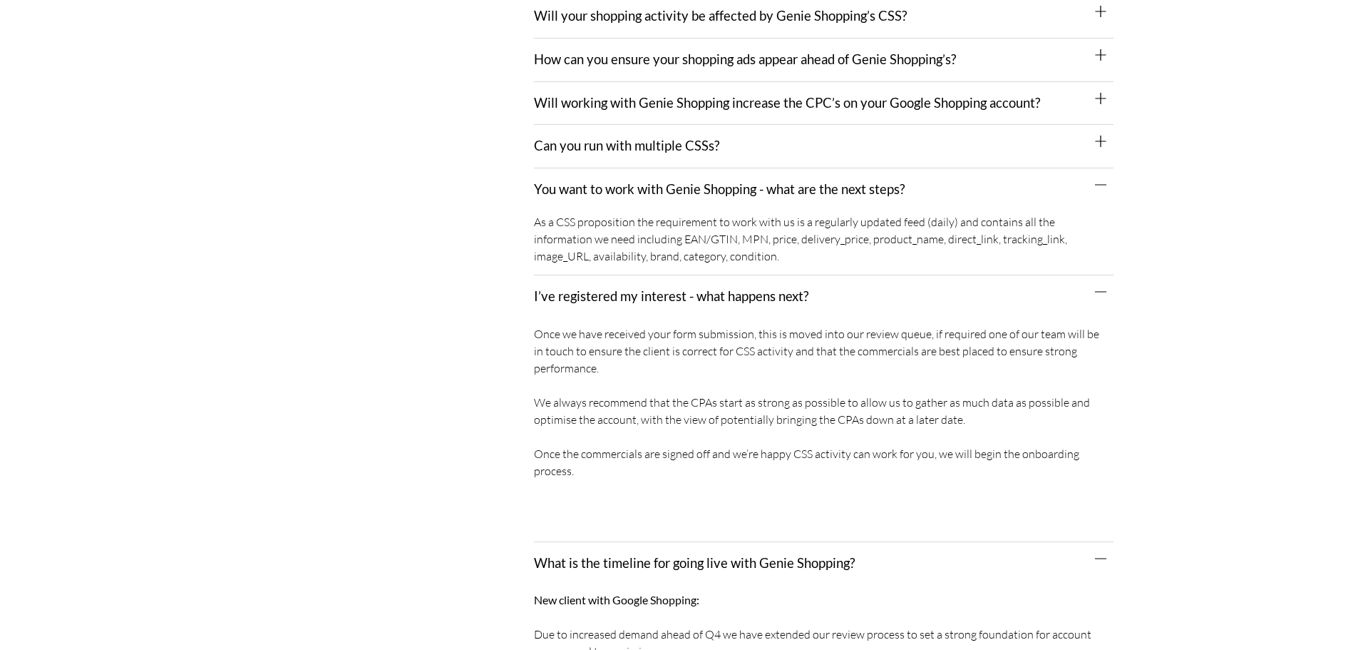
click at [592, 145] on div "Can you run with multiple CSSs?" at bounding box center [824, 146] width 580 height 43
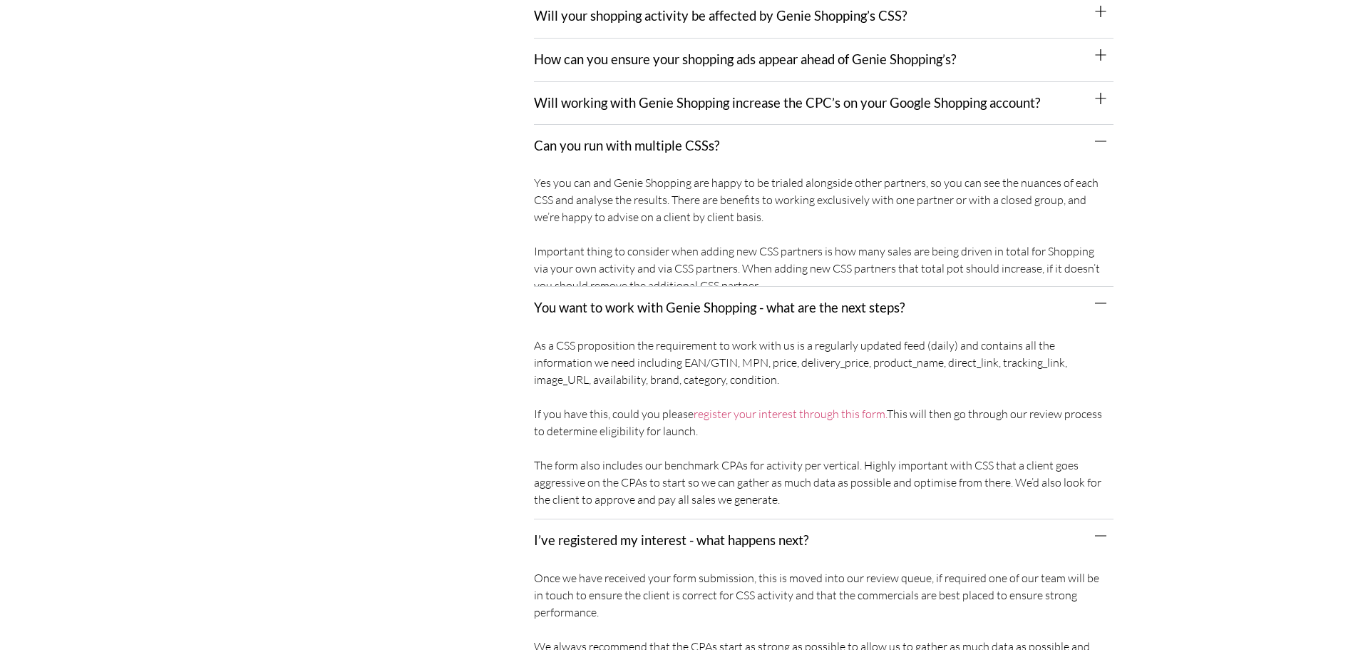
click at [581, 95] on link "Will working with Genie Shopping increase the CPC’s on your Google Shopping acc…" at bounding box center [787, 103] width 506 height 16
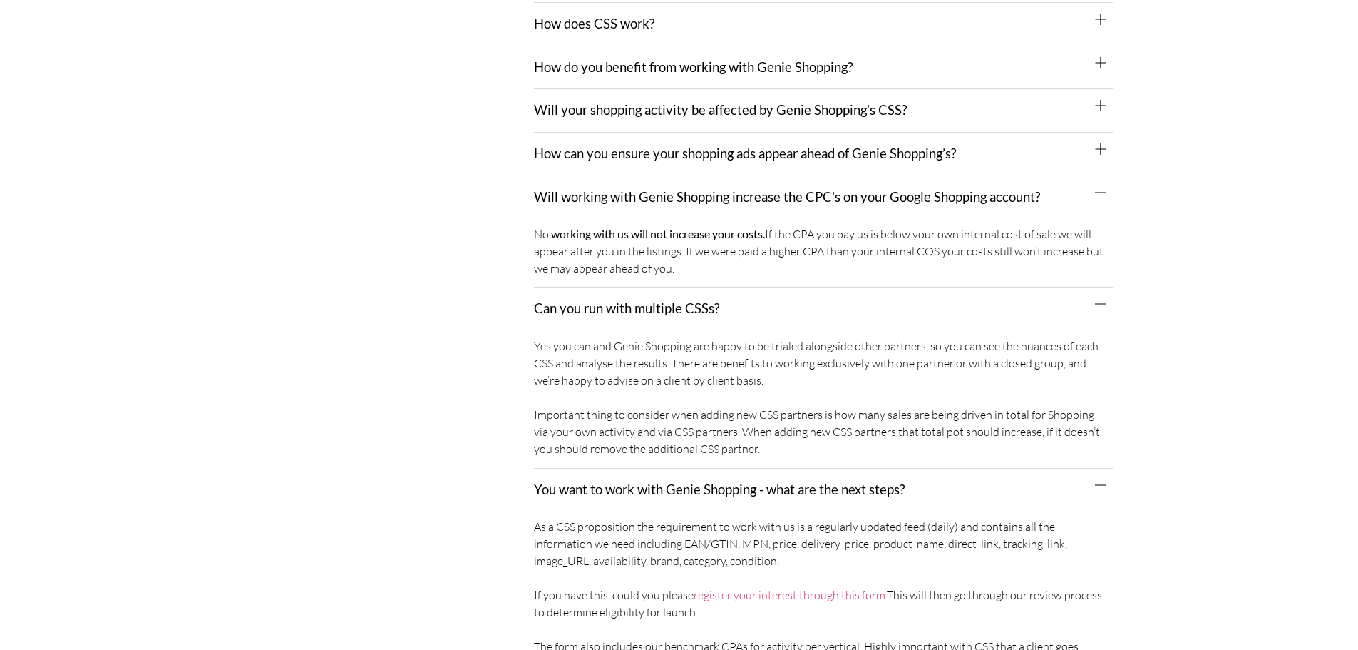
scroll to position [285, 0]
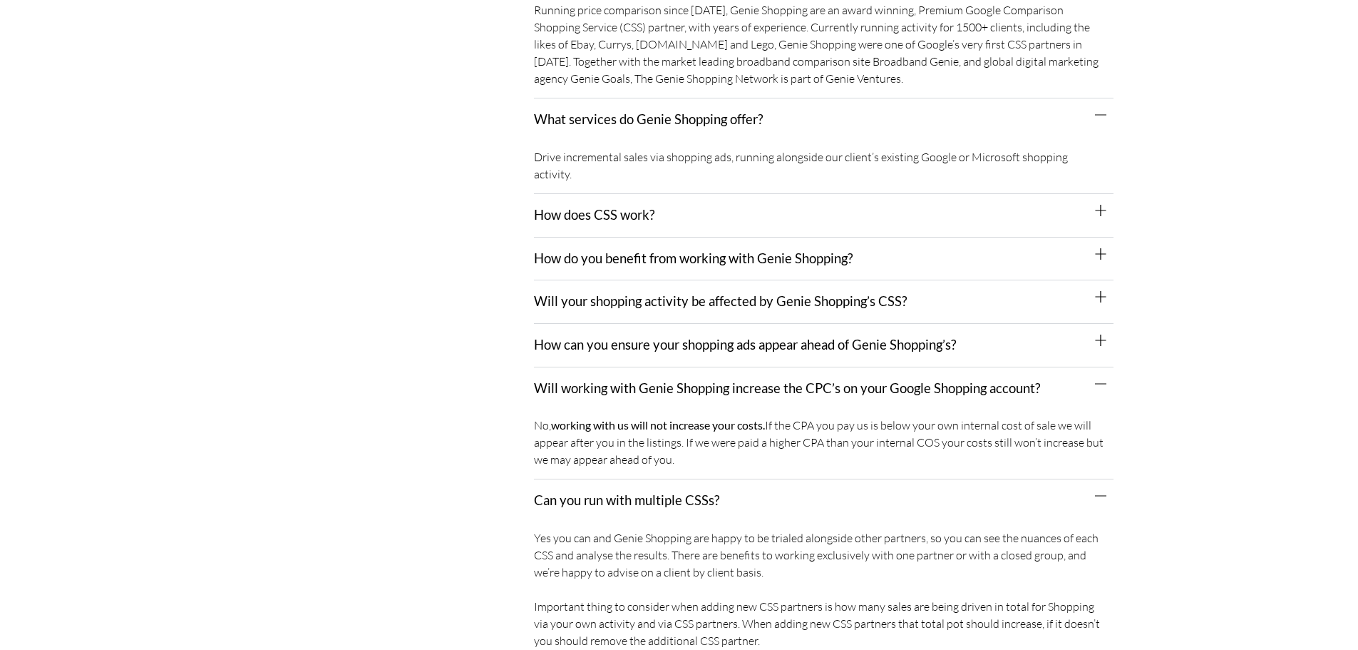
click at [606, 337] on link "How can you ensure your shopping ads appear ahead of Genie Shopping’s?" at bounding box center [745, 345] width 422 height 16
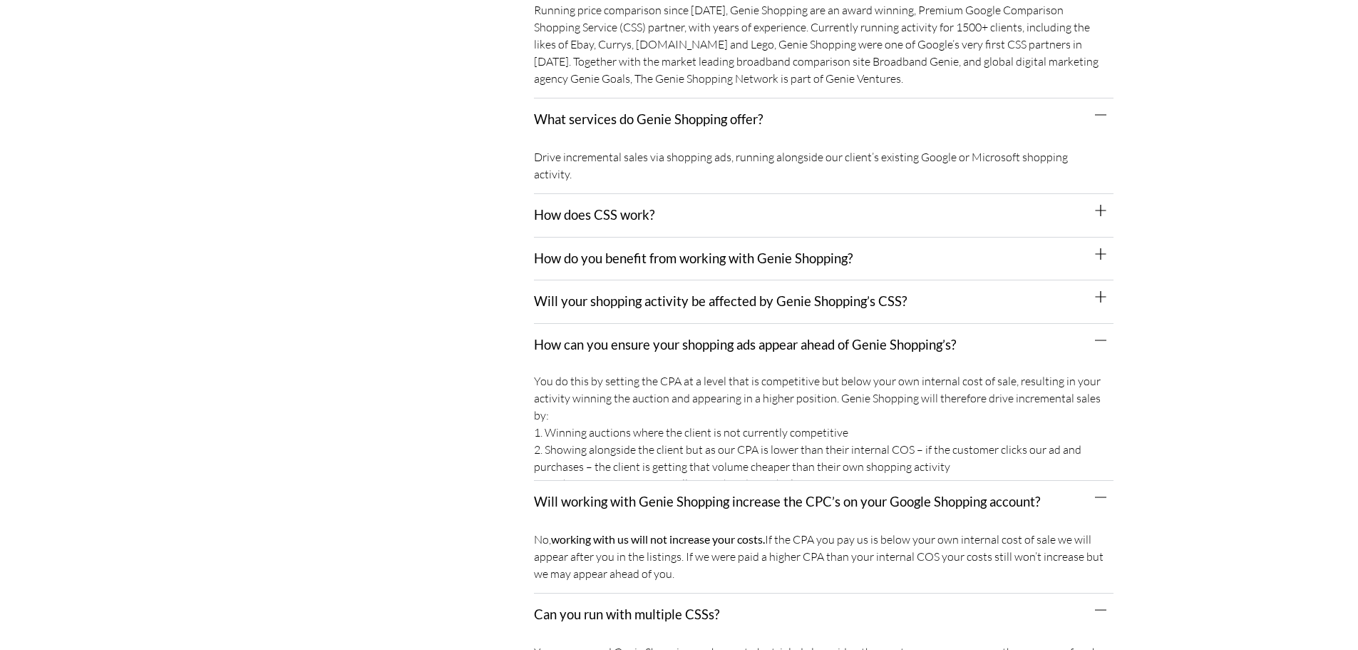
click at [593, 294] on div "Will your shopping activity be affected by Genie Shopping’s CSS?" at bounding box center [824, 301] width 580 height 43
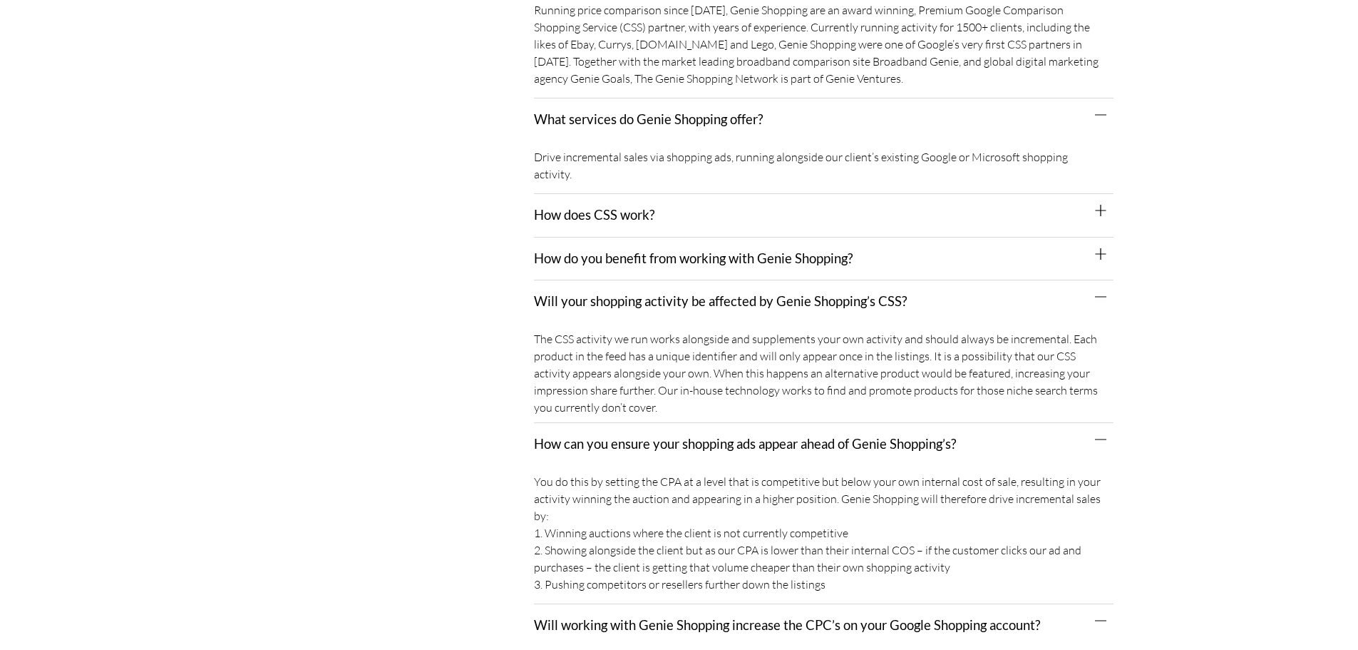
click at [582, 251] on div "How do you benefit from working with Genie Shopping?" at bounding box center [824, 258] width 580 height 43
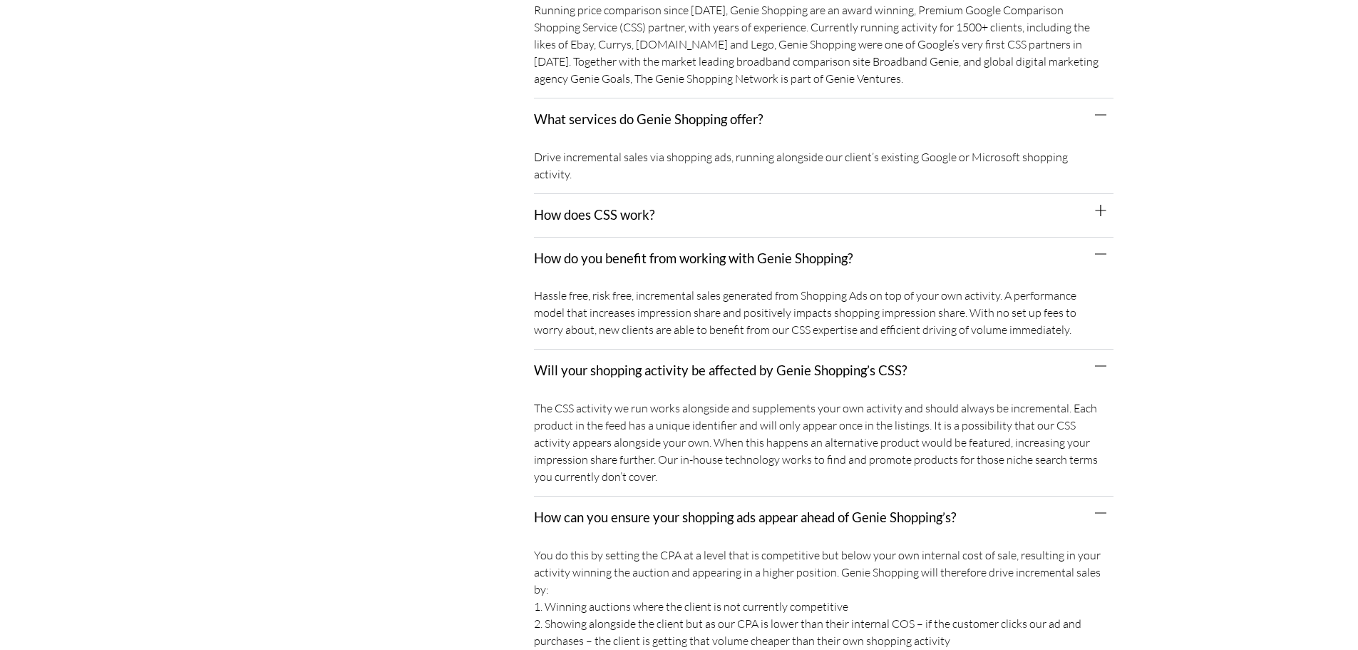
click at [572, 207] on link "How does CSS work?" at bounding box center [594, 215] width 120 height 16
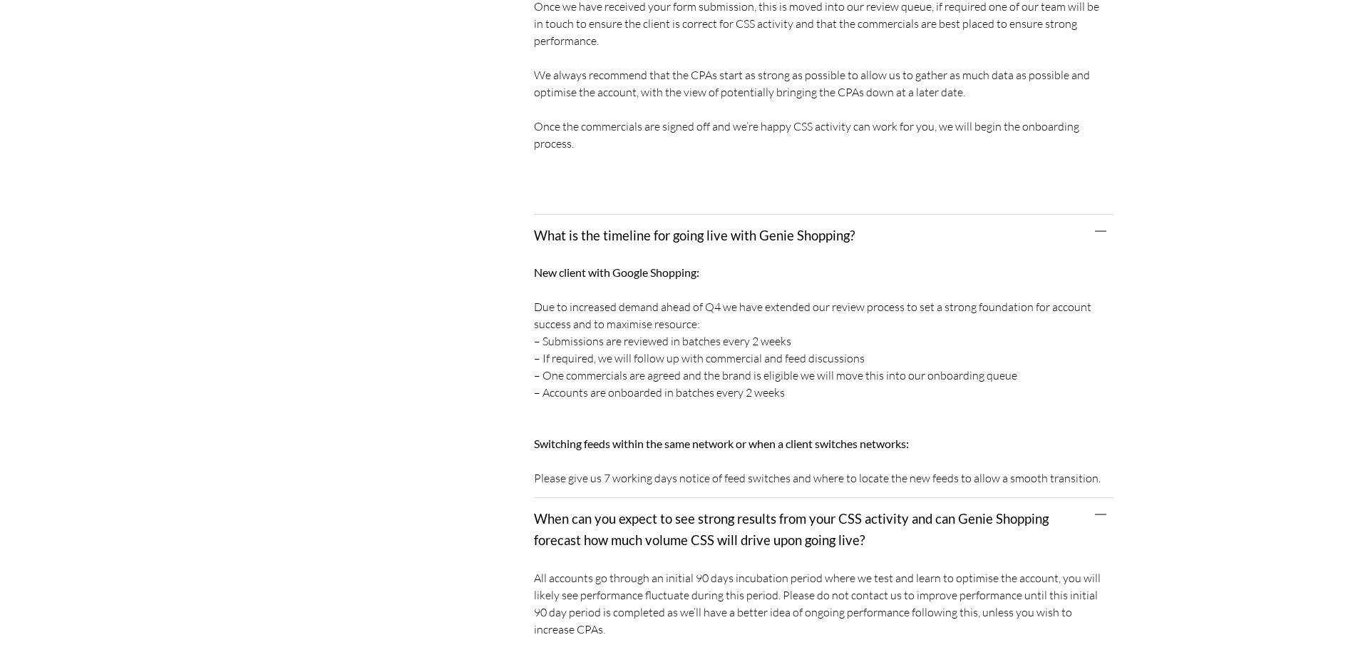
drag, startPoint x: 543, startPoint y: 374, endPoint x: 787, endPoint y: 373, distance: 243.8
click at [787, 373] on div "New client with Google Shopping: Due to increased demand ahead of Q4 we have ex…" at bounding box center [824, 377] width 580 height 241
copy div "Accounts are onboarded in batches every 2 weeks"
click at [754, 387] on div "New client with Google Shopping: Due to increased demand ahead of Q4 we have ex…" at bounding box center [824, 377] width 580 height 241
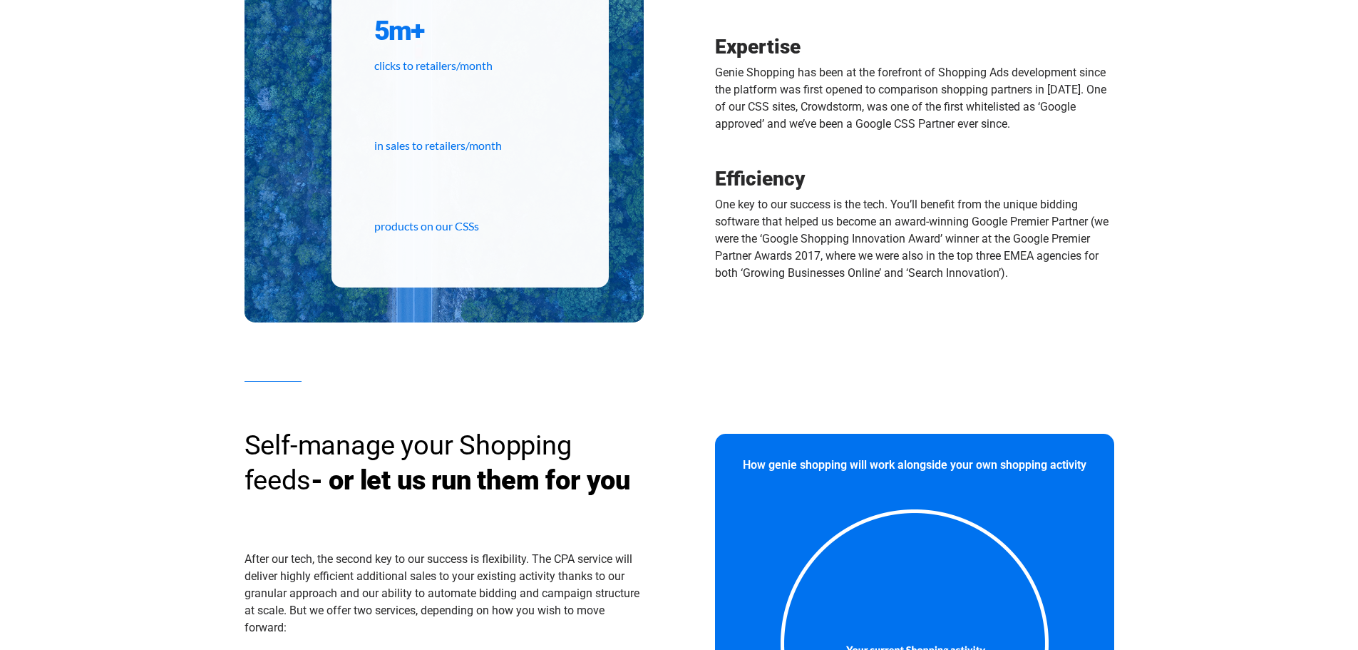
scroll to position [784, 0]
